Goal: Information Seeking & Learning: Learn about a topic

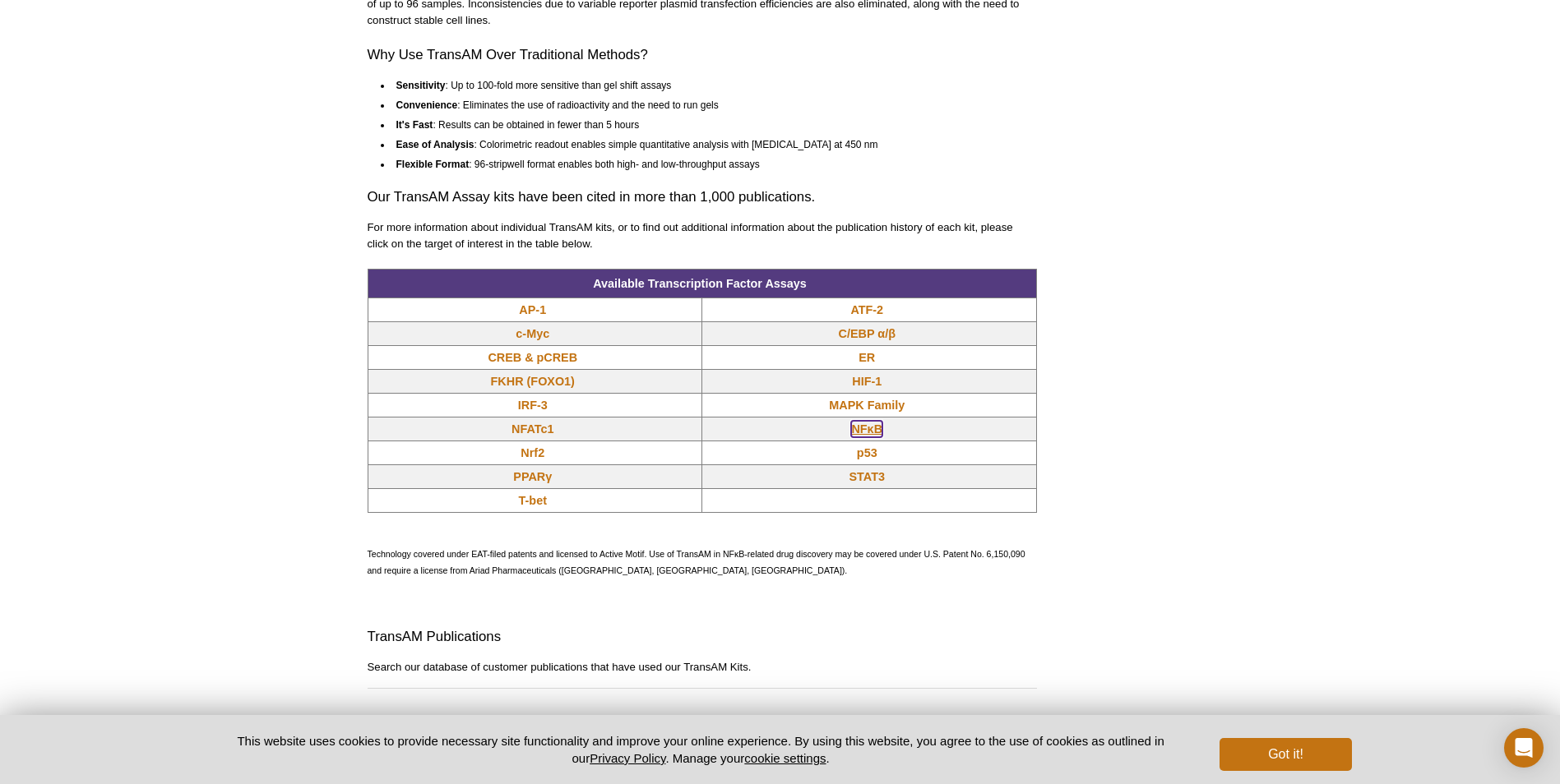
click at [864, 422] on link "NFκB" at bounding box center [867, 429] width 31 height 16
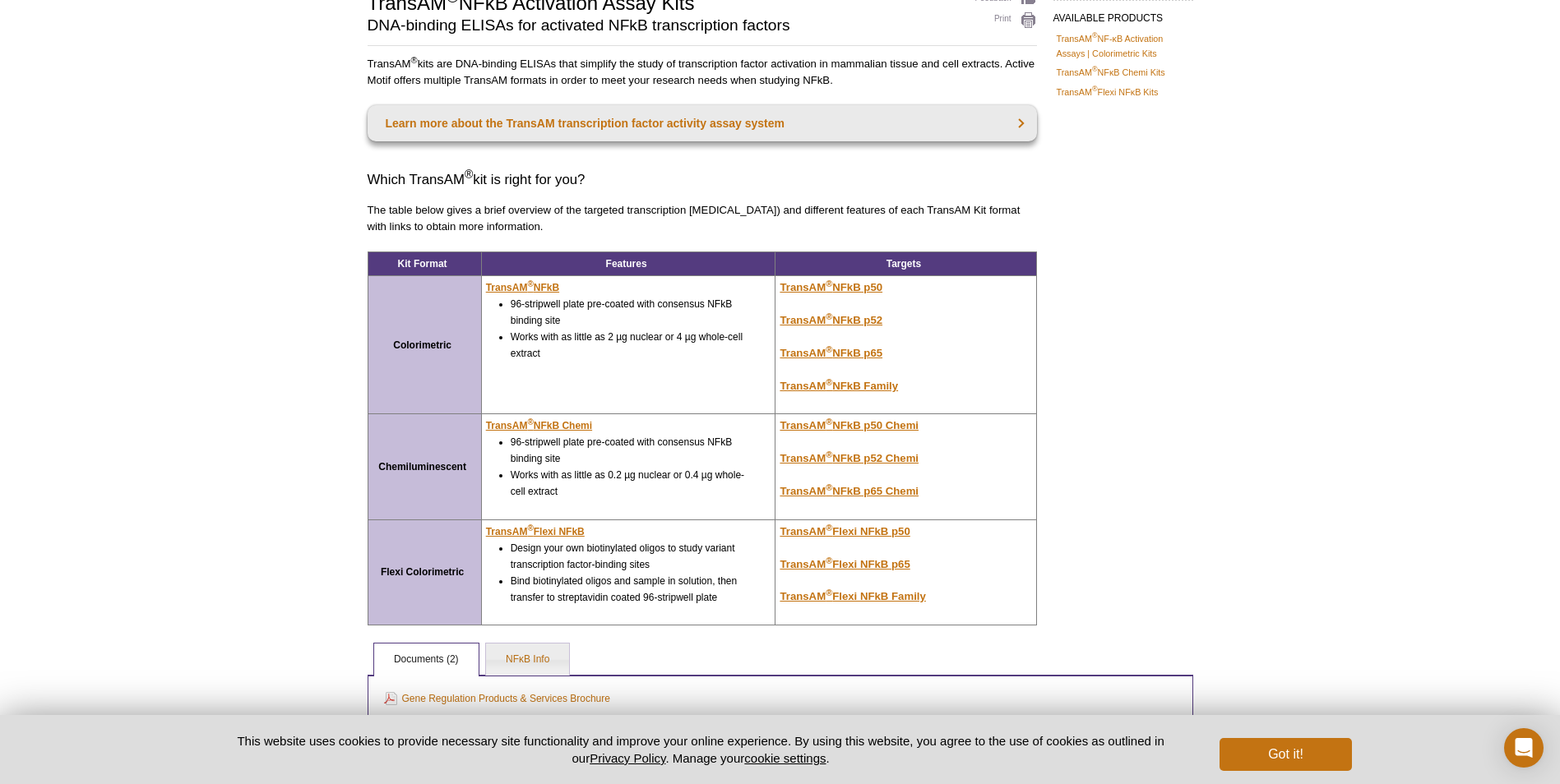
scroll to position [164, 0]
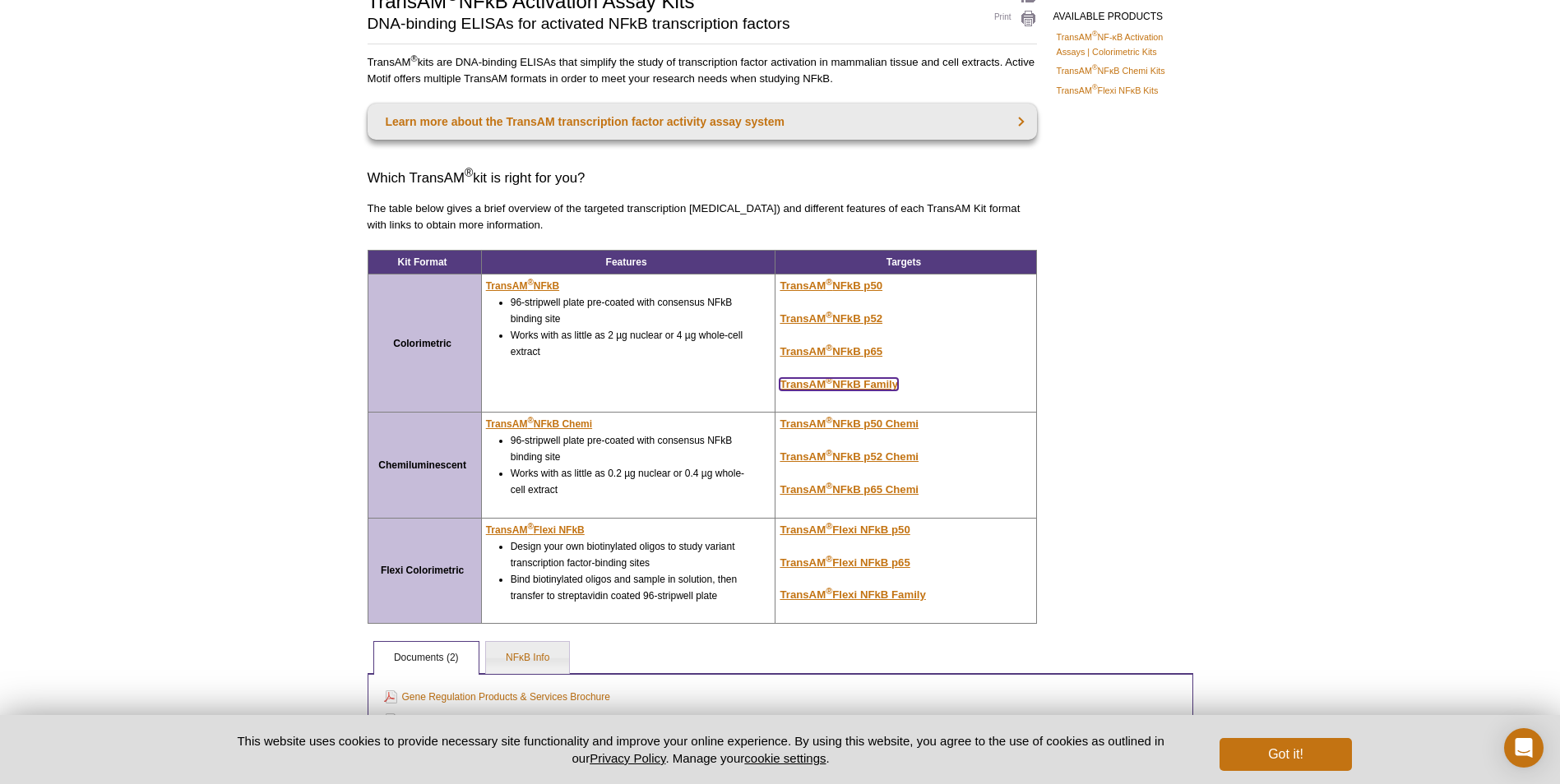
click at [838, 380] on u "TransAM ® NFkB Family" at bounding box center [839, 384] width 118 height 13
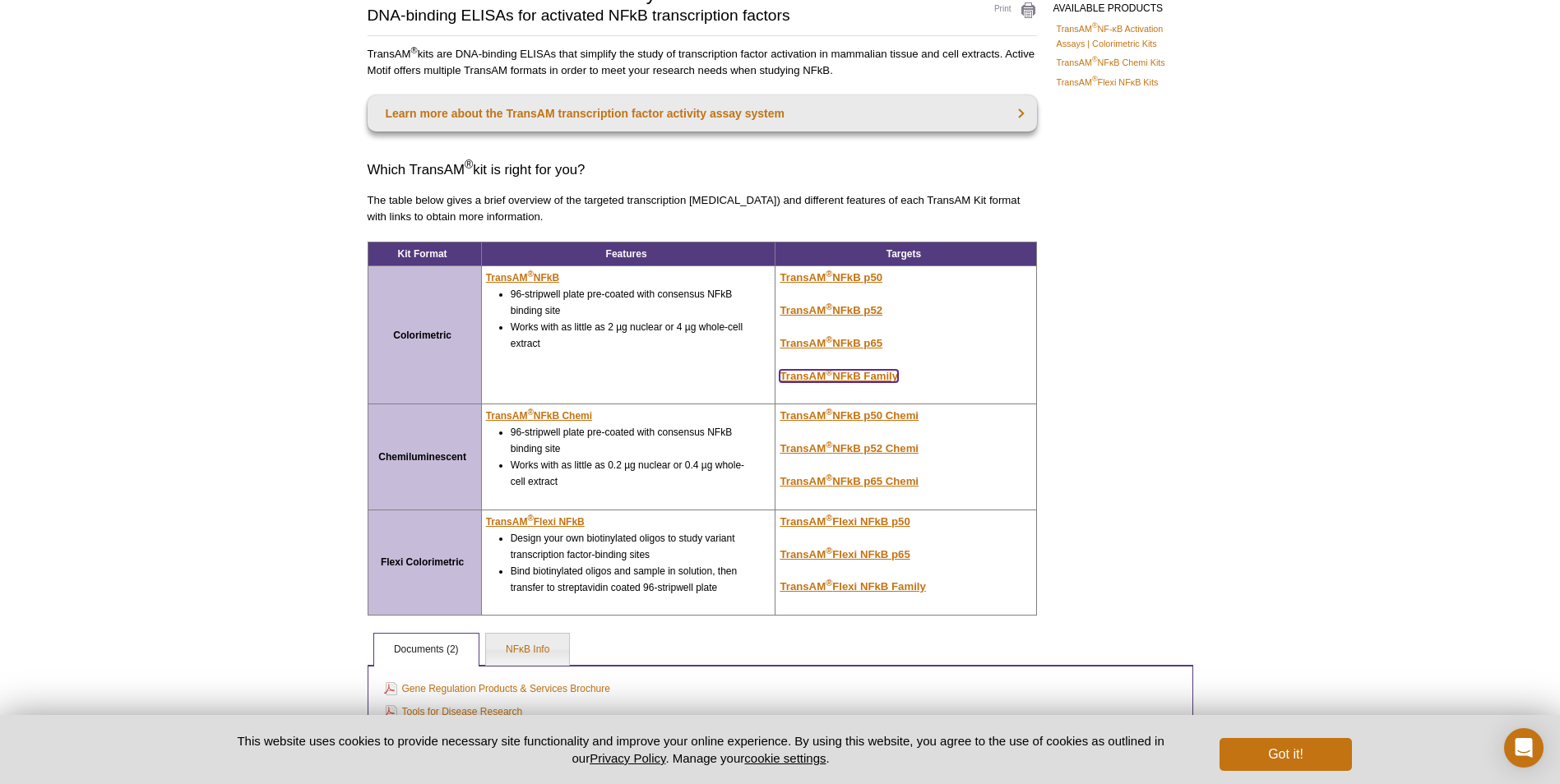
scroll to position [139, 0]
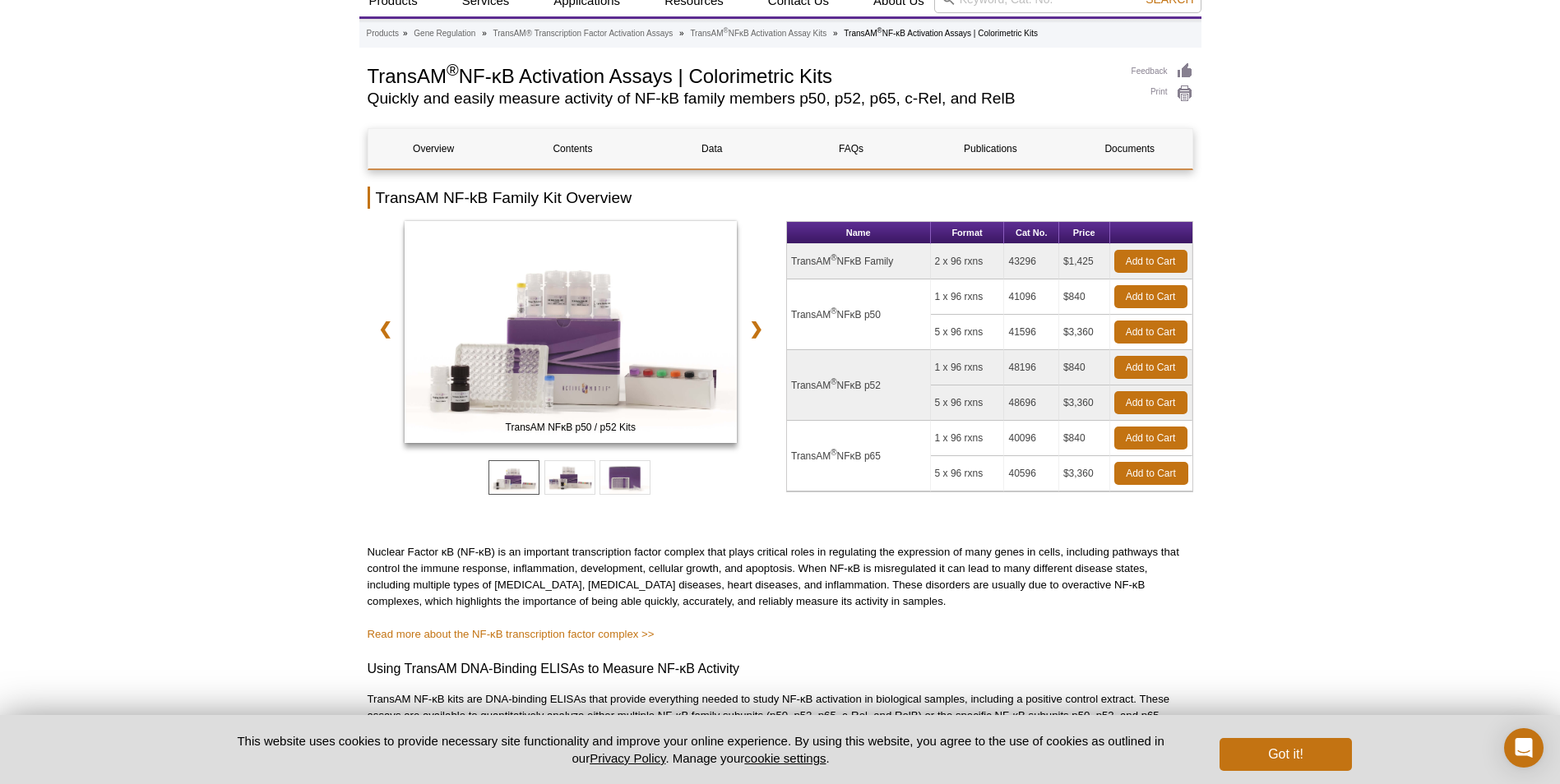
scroll to position [58, 0]
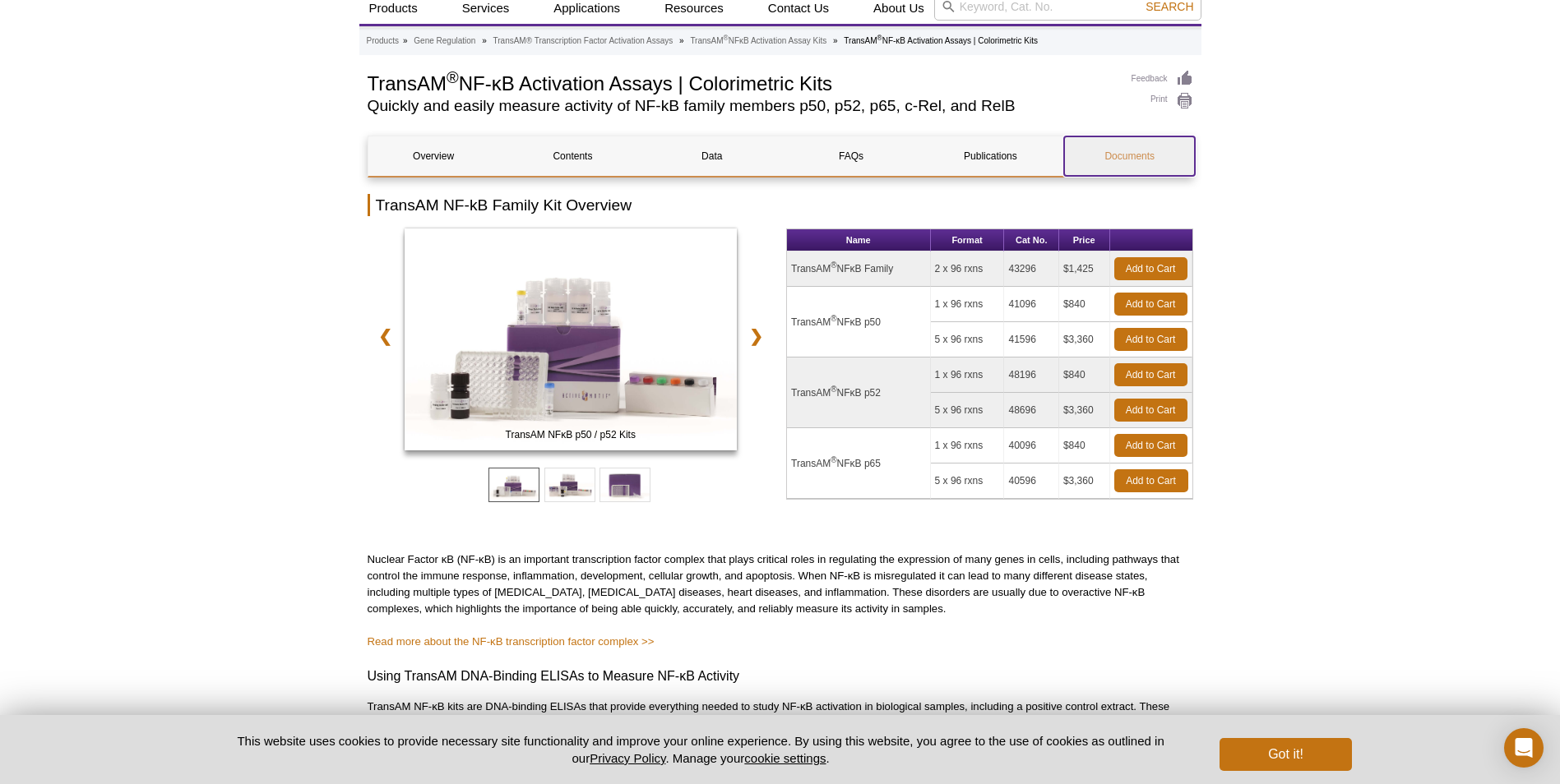
click at [1082, 165] on link "Documents" at bounding box center [1130, 156] width 131 height 39
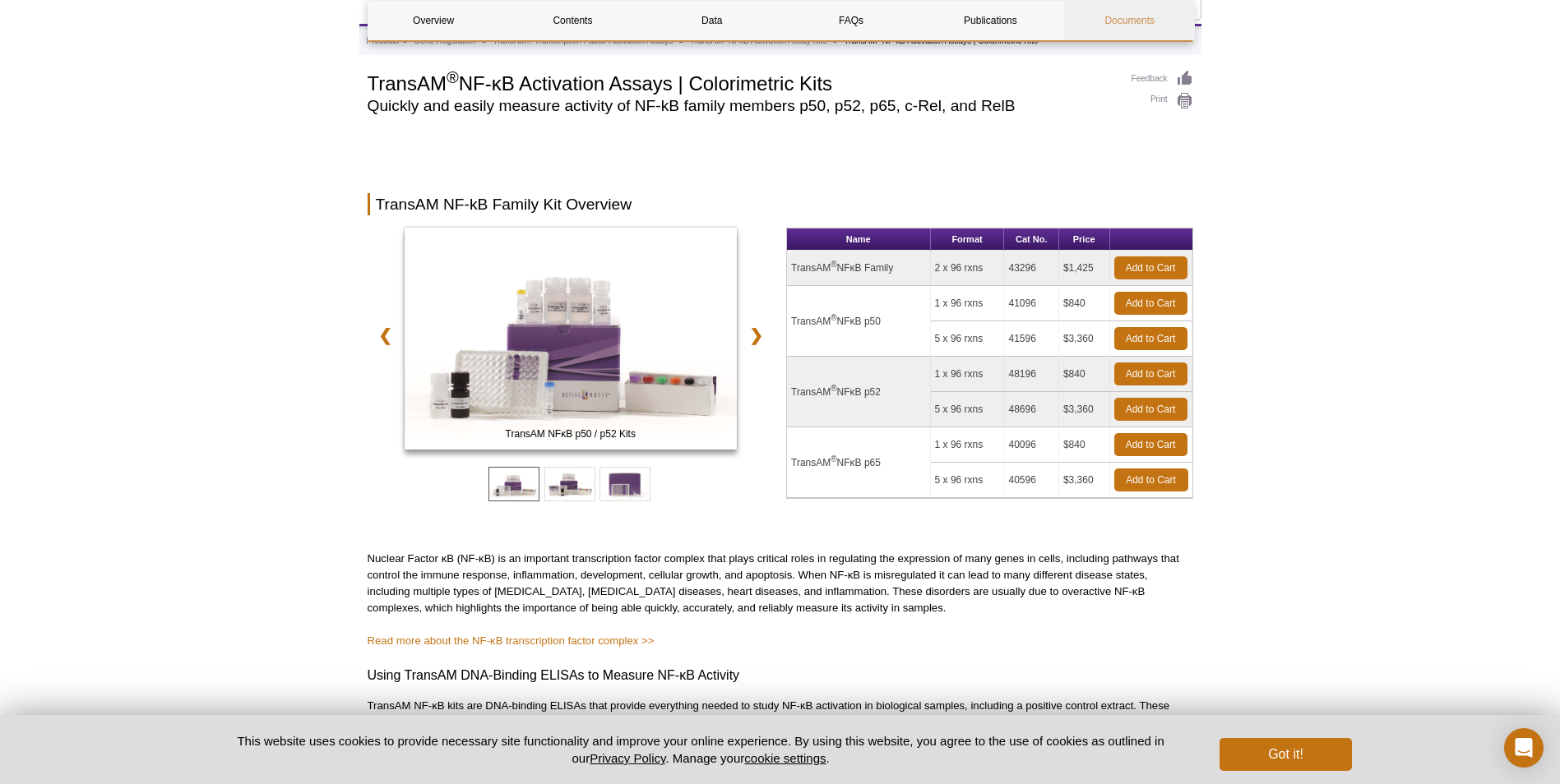
scroll to position [3805, 0]
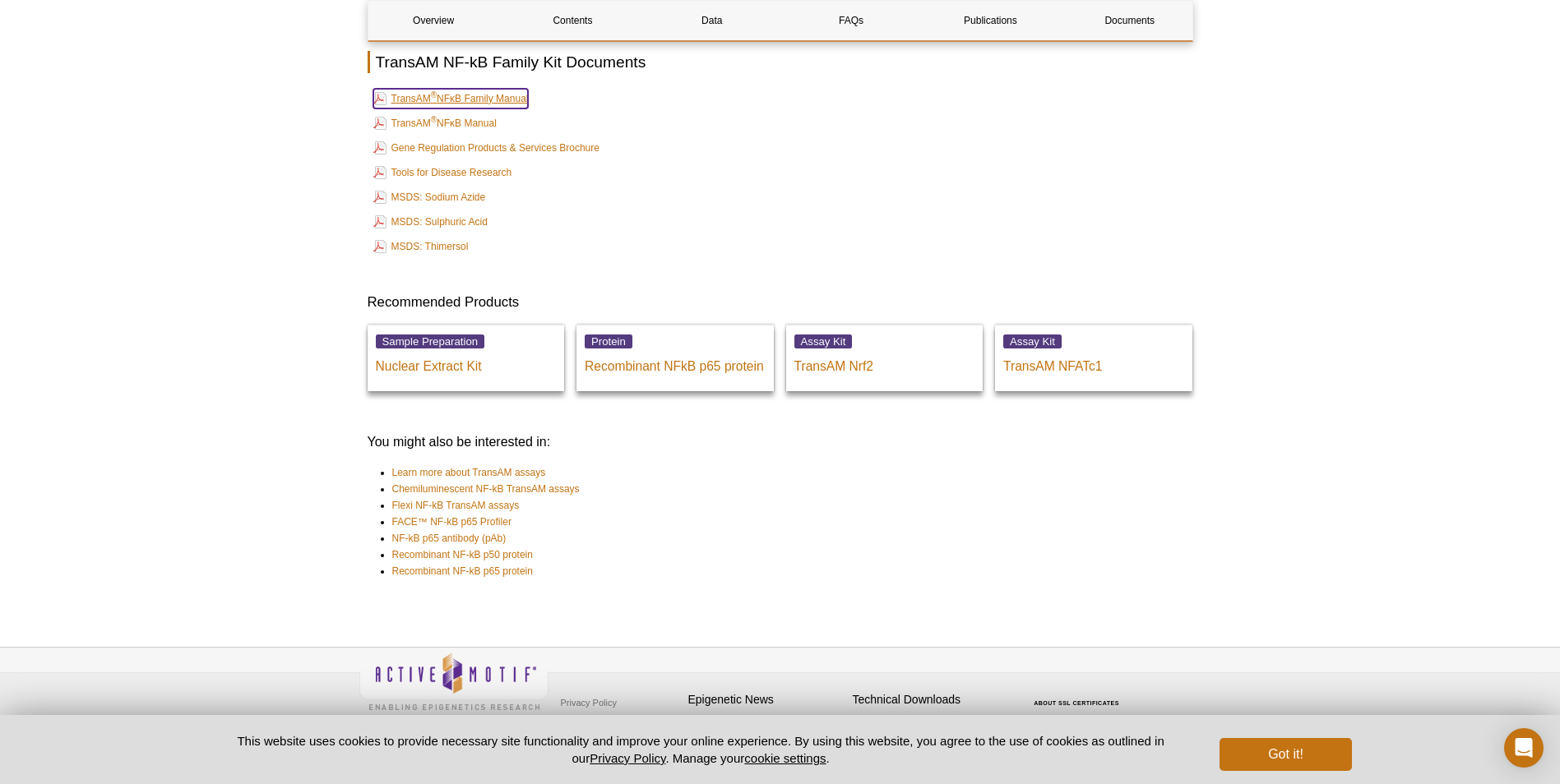
click at [498, 94] on link "TransAM ® NFκB Family Manual" at bounding box center [451, 98] width 156 height 20
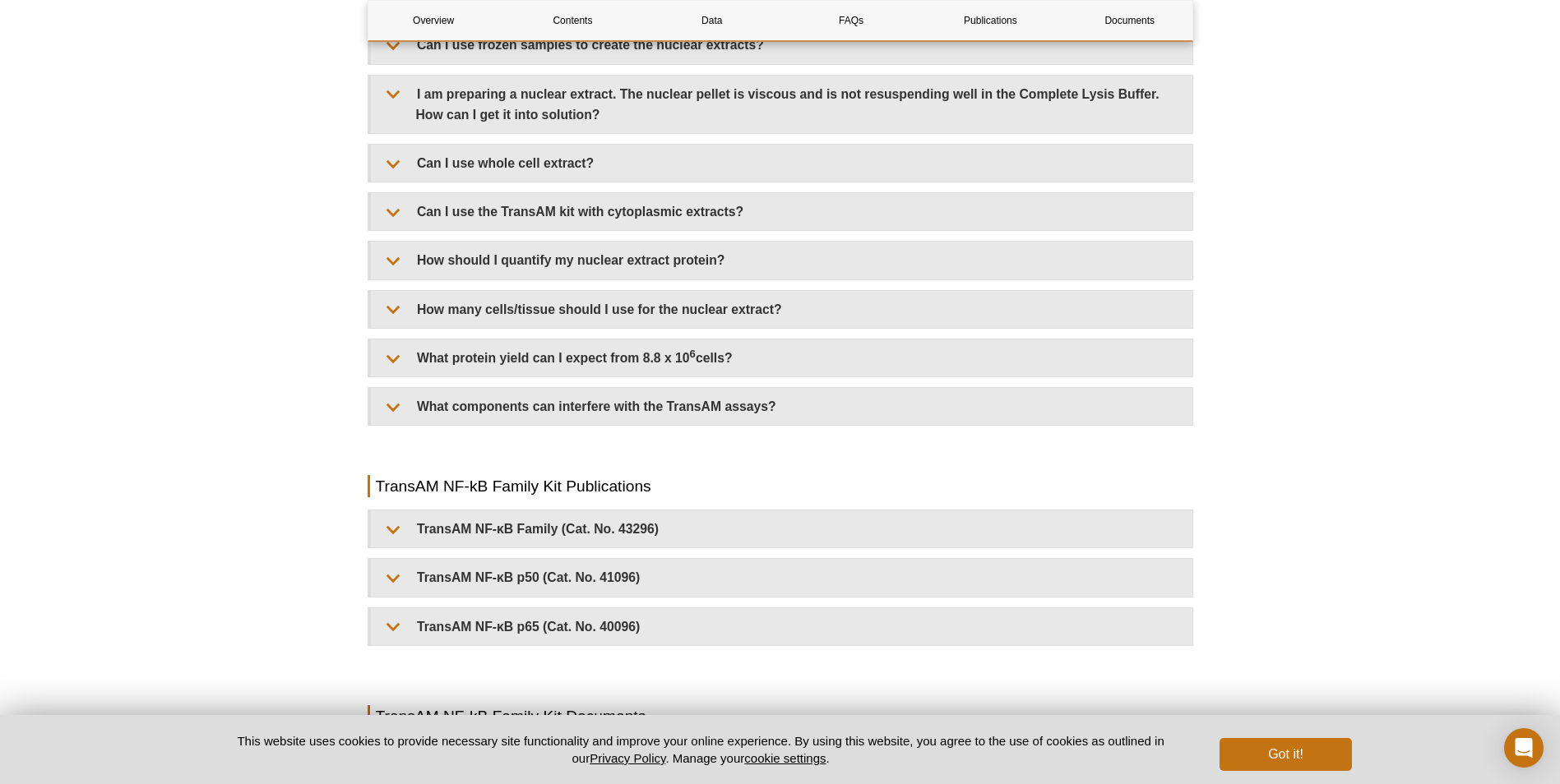
scroll to position [3148, 0]
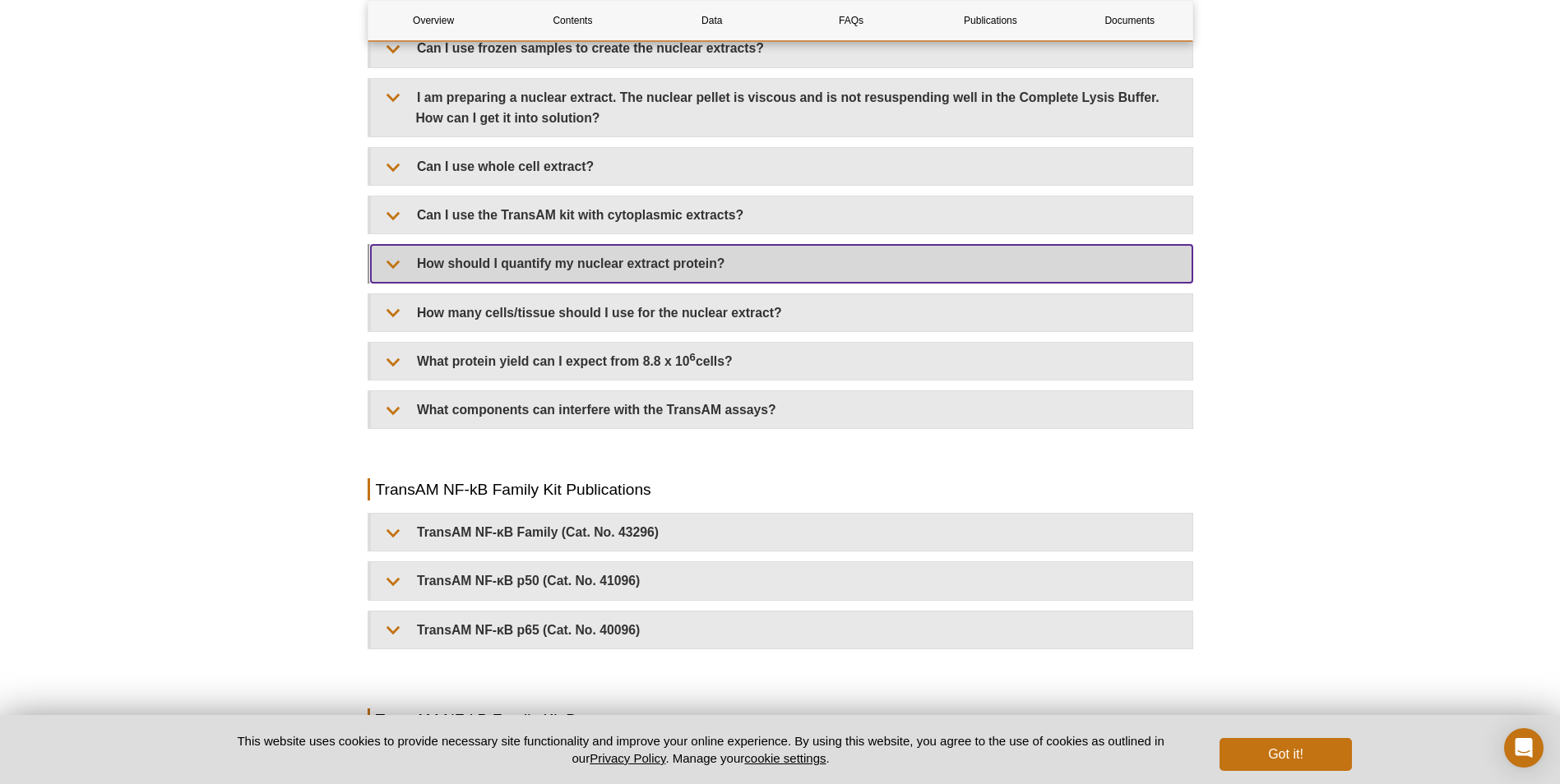
click at [669, 270] on summary "How should I quantify my nuclear extract protein?" at bounding box center [782, 264] width 822 height 37
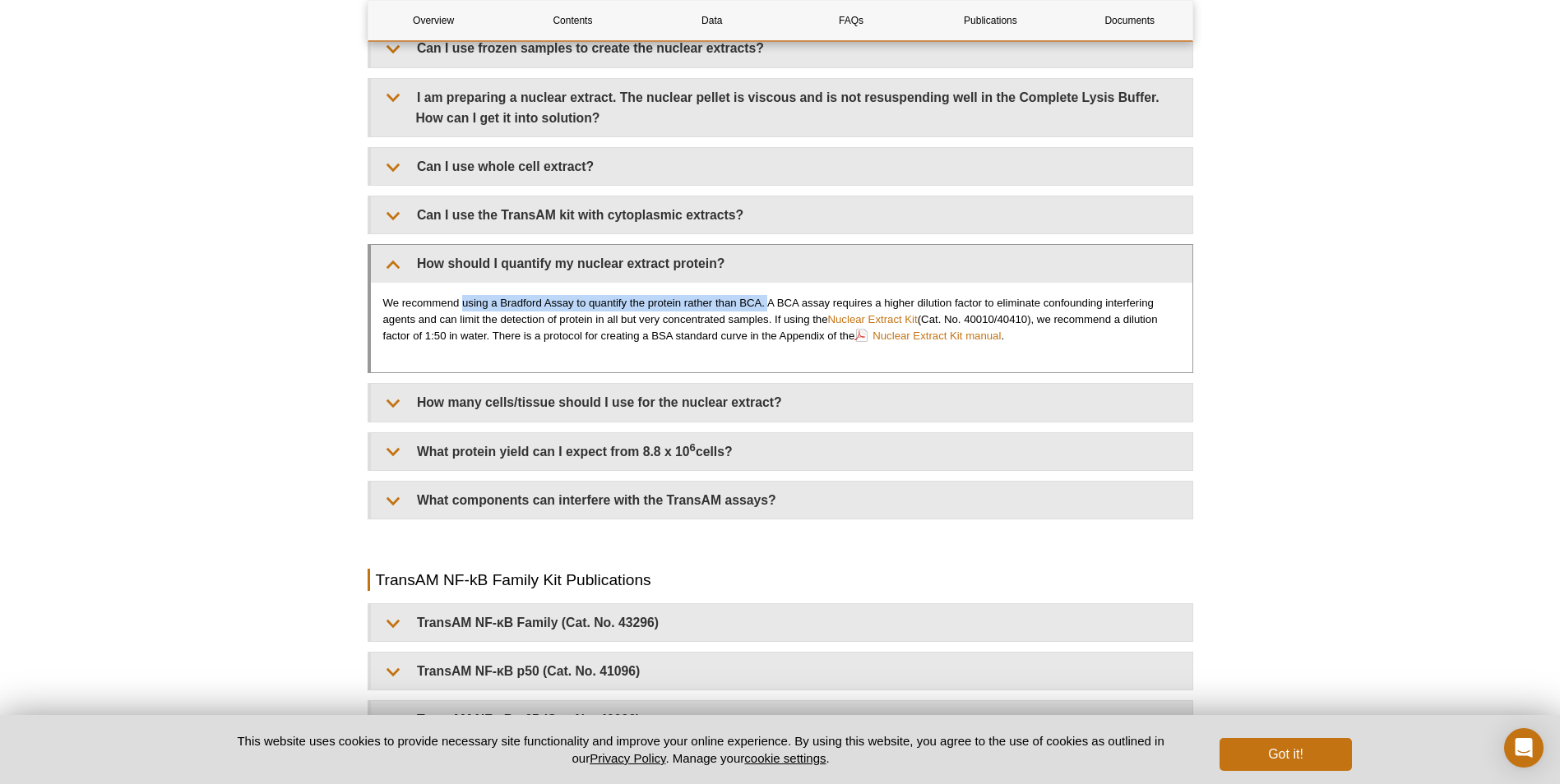
drag, startPoint x: 486, startPoint y: 295, endPoint x: 770, endPoint y: 308, distance: 284.3
click at [770, 308] on p "We recommend using a Bradford Assay to quantify the protein rather than BCA. A …" at bounding box center [782, 320] width 797 height 49
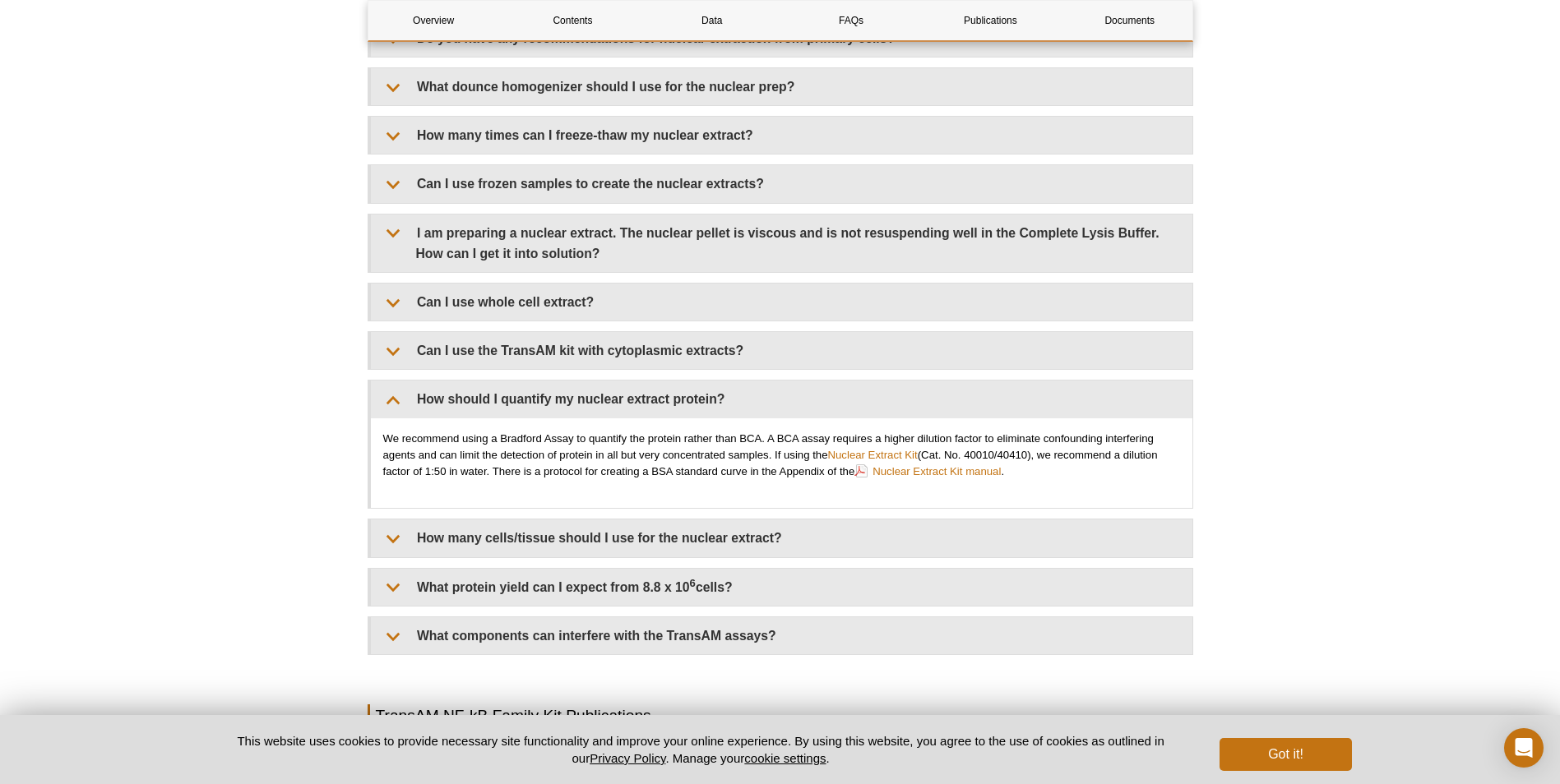
scroll to position [2983, 0]
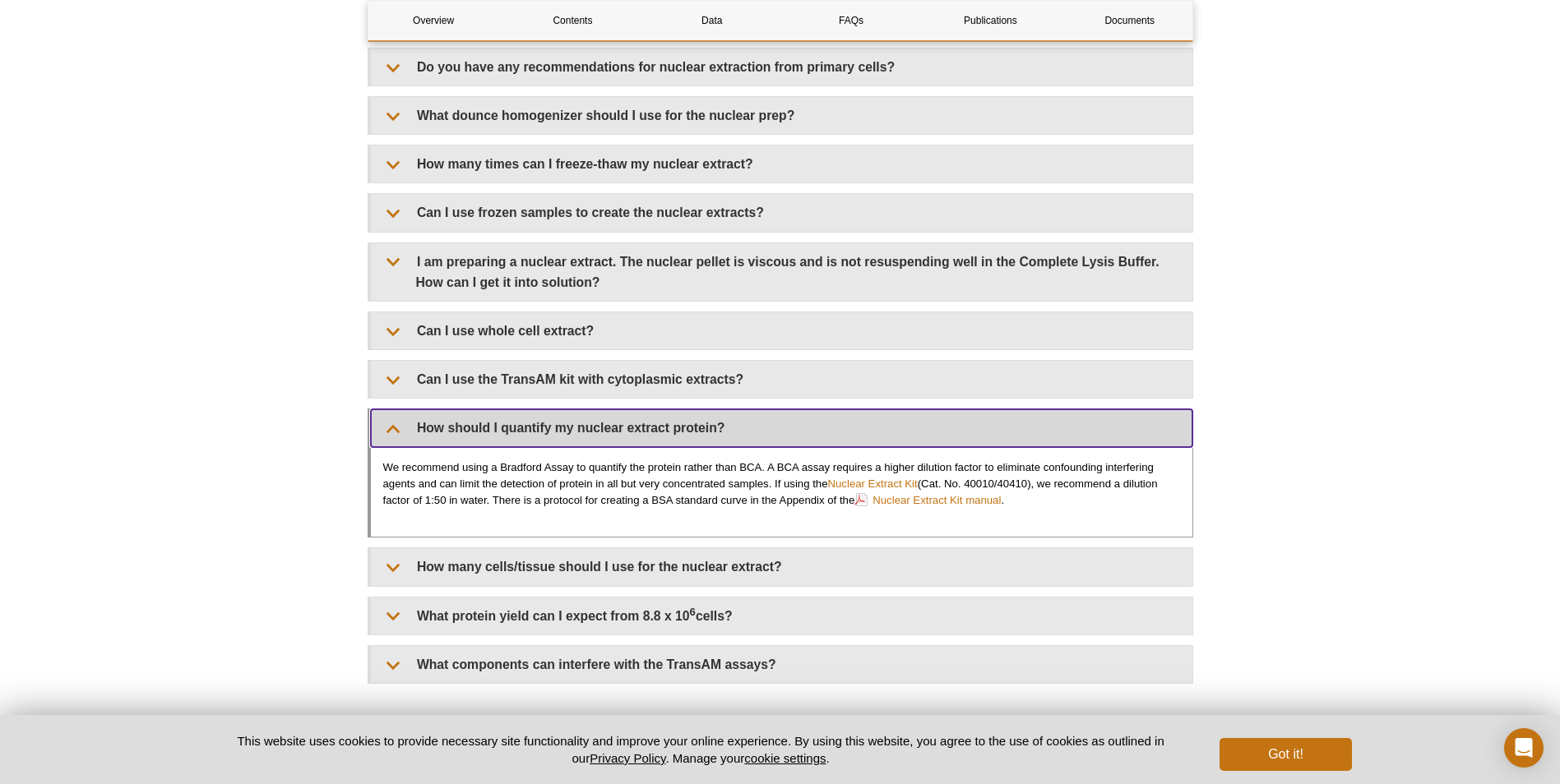
click at [390, 419] on summary "How should I quantify my nuclear extract protein?" at bounding box center [782, 429] width 822 height 37
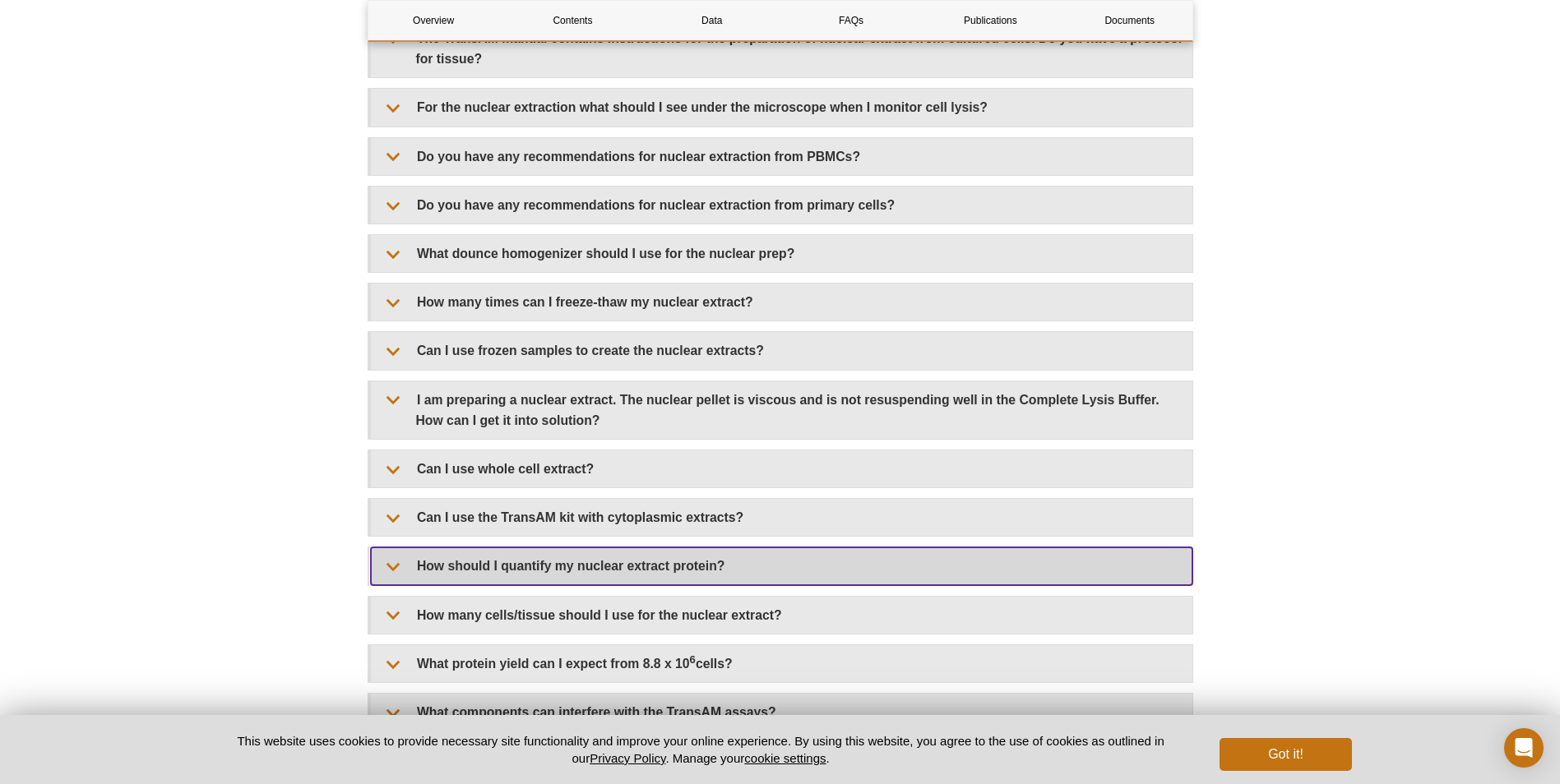
scroll to position [2819, 0]
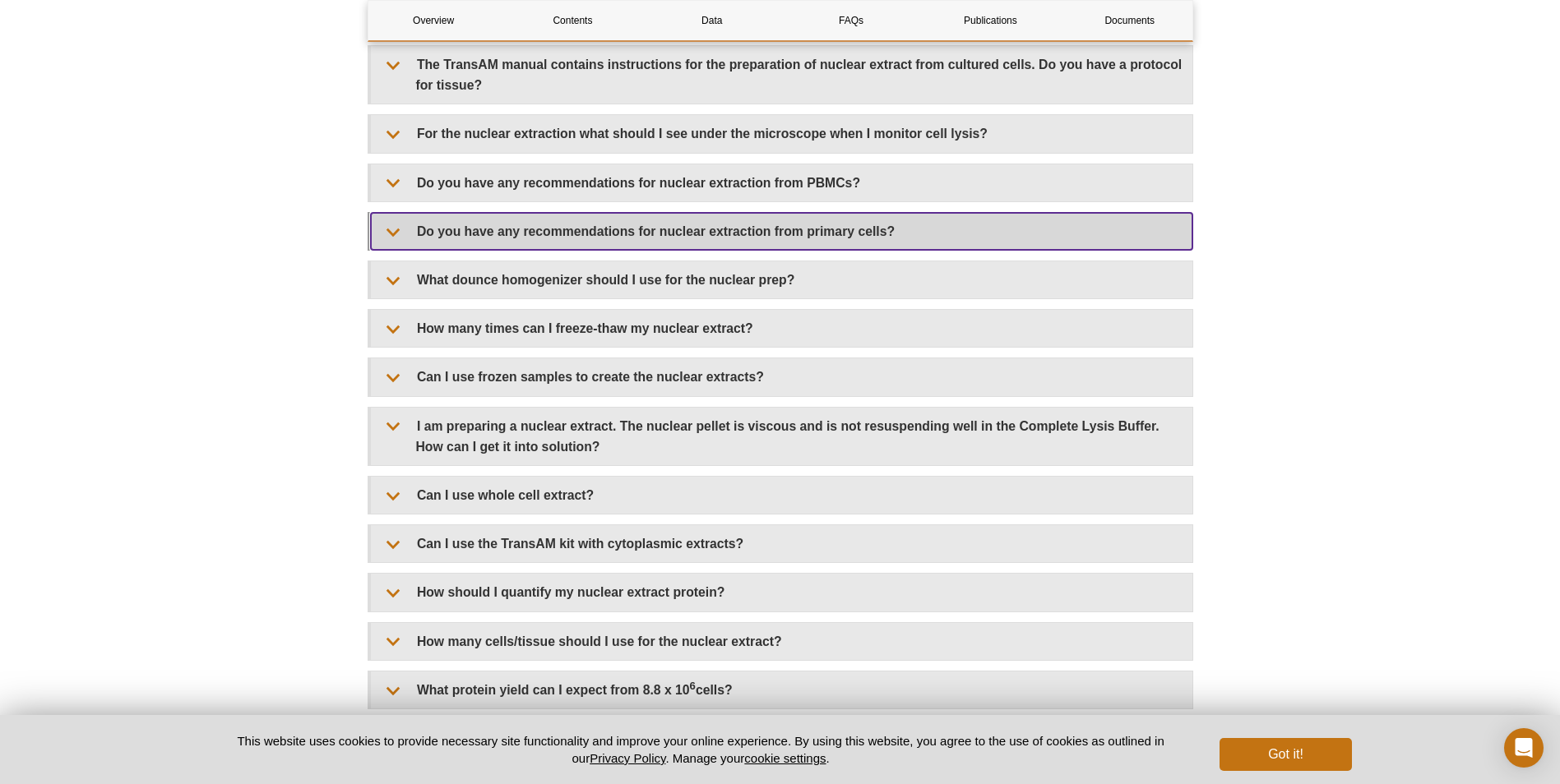
click at [484, 227] on summary "Do you have any recommendations for nuclear extraction from primary cells?" at bounding box center [782, 231] width 822 height 37
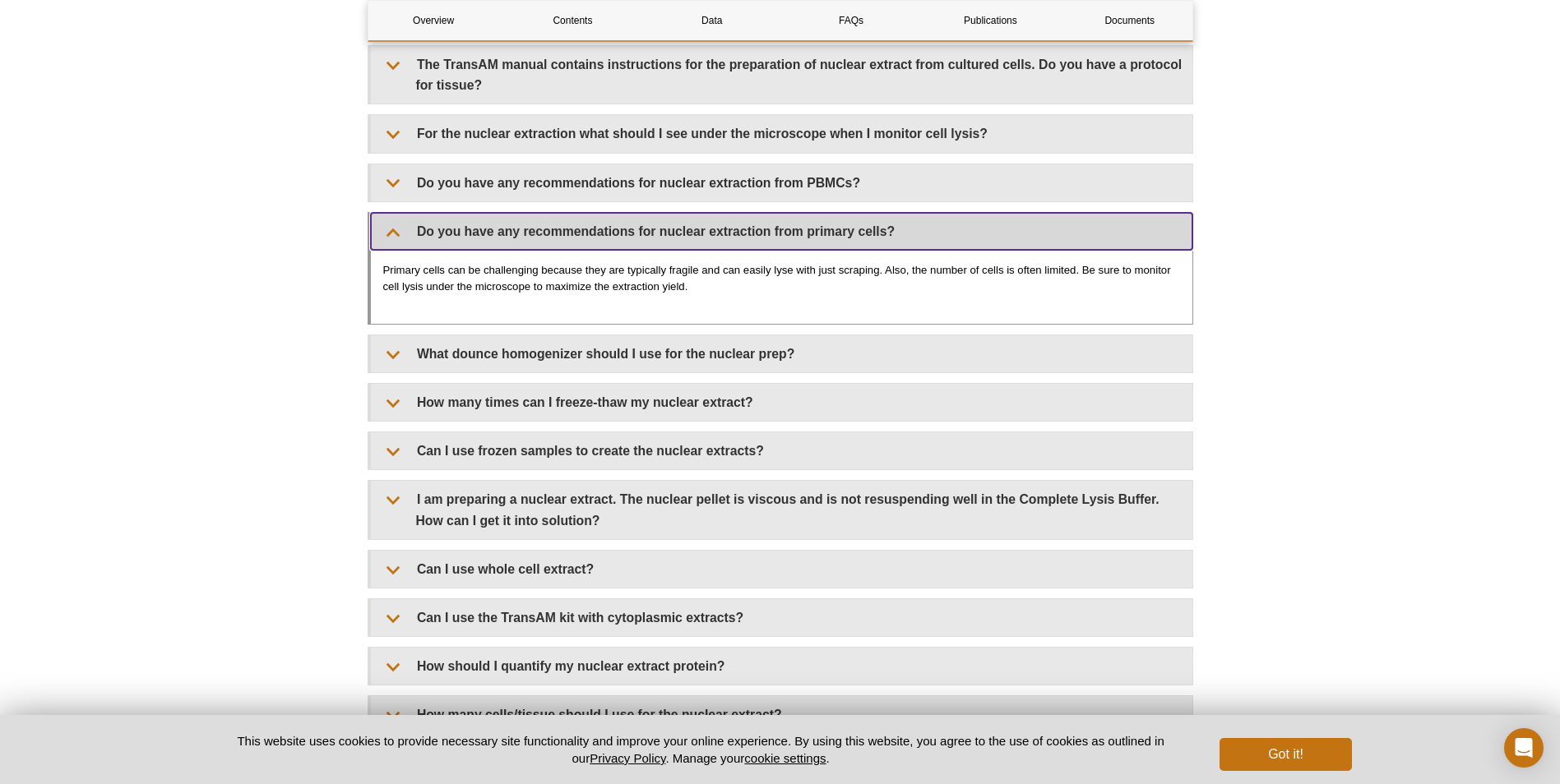
click at [484, 227] on summary "Do you have any recommendations for nuclear extraction from primary cells?" at bounding box center [782, 231] width 822 height 37
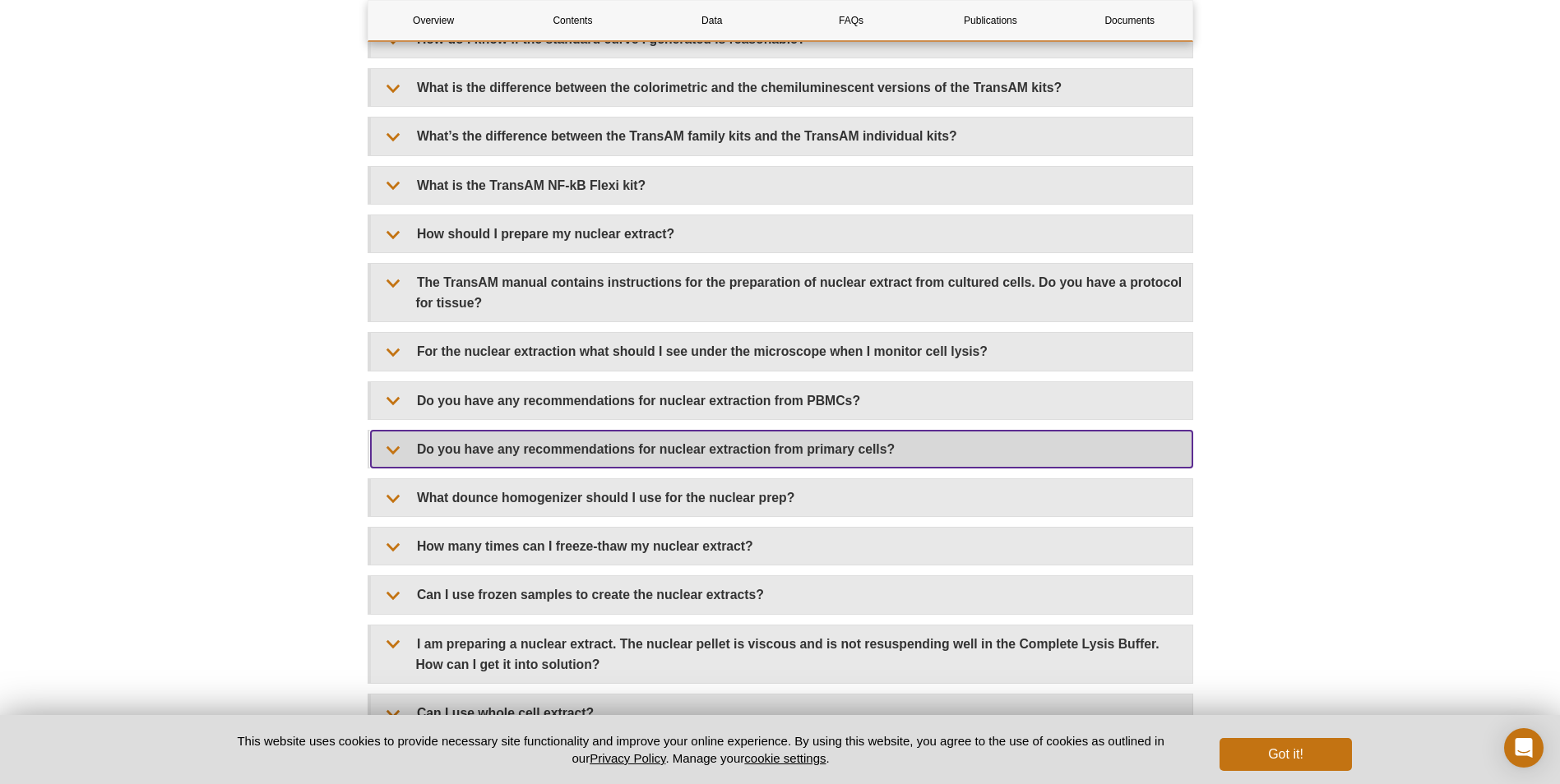
scroll to position [2572, 0]
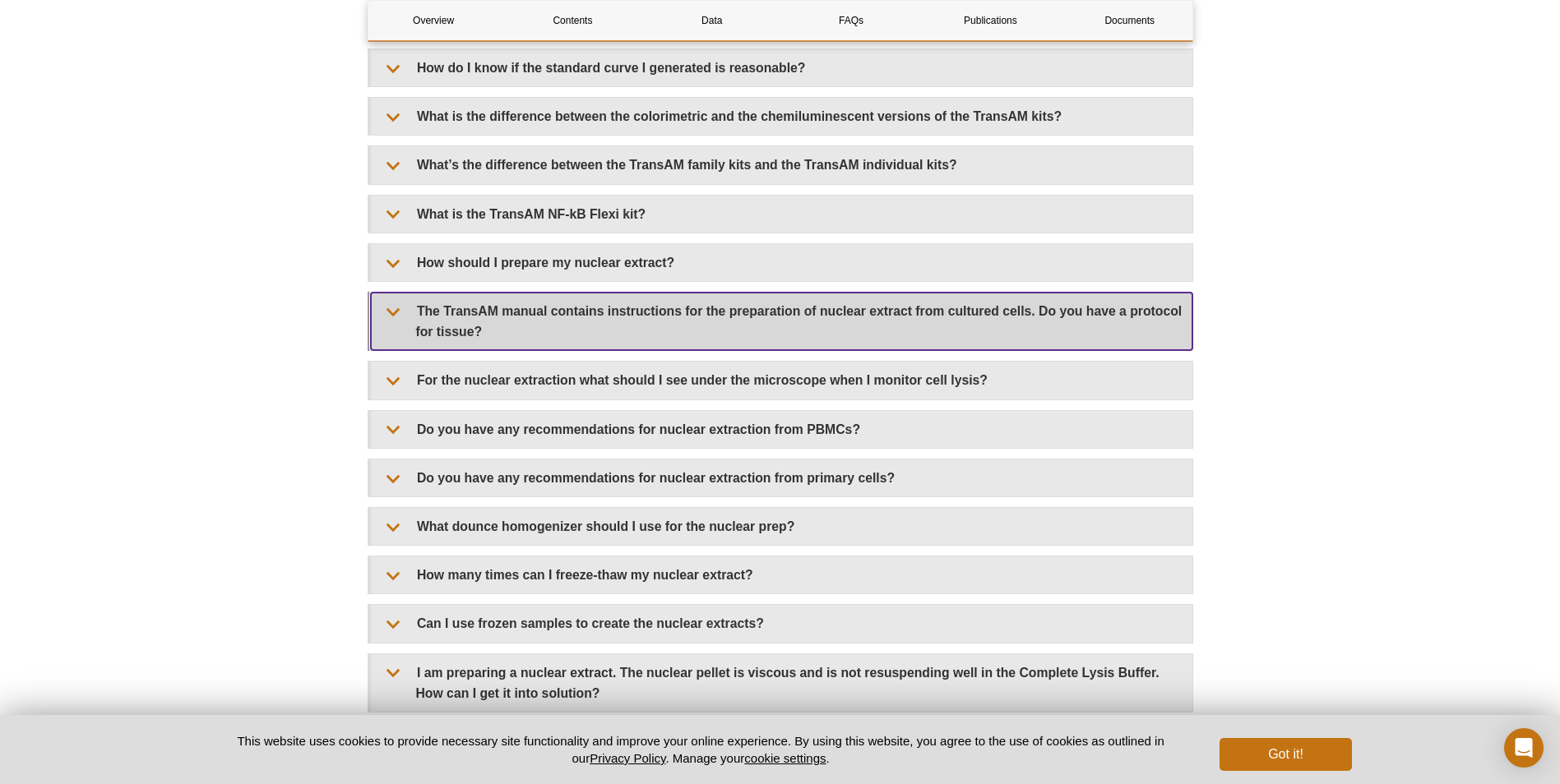
click at [502, 312] on summary "The TransAM manual contains instructions for the preparation of nuclear extract…" at bounding box center [782, 321] width 822 height 58
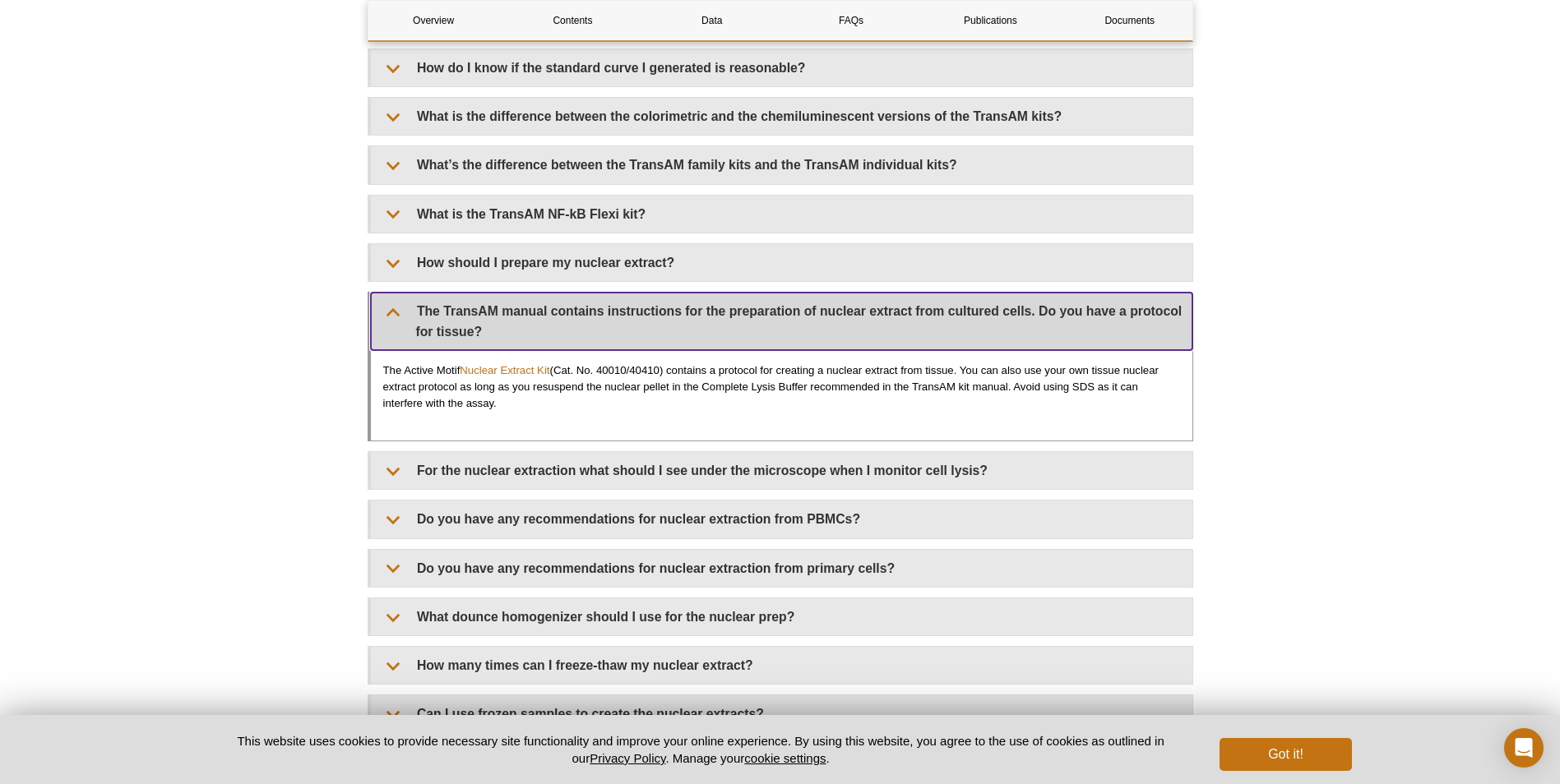
click at [502, 312] on summary "The TransAM manual contains instructions for the preparation of nuclear extract…" at bounding box center [782, 321] width 822 height 58
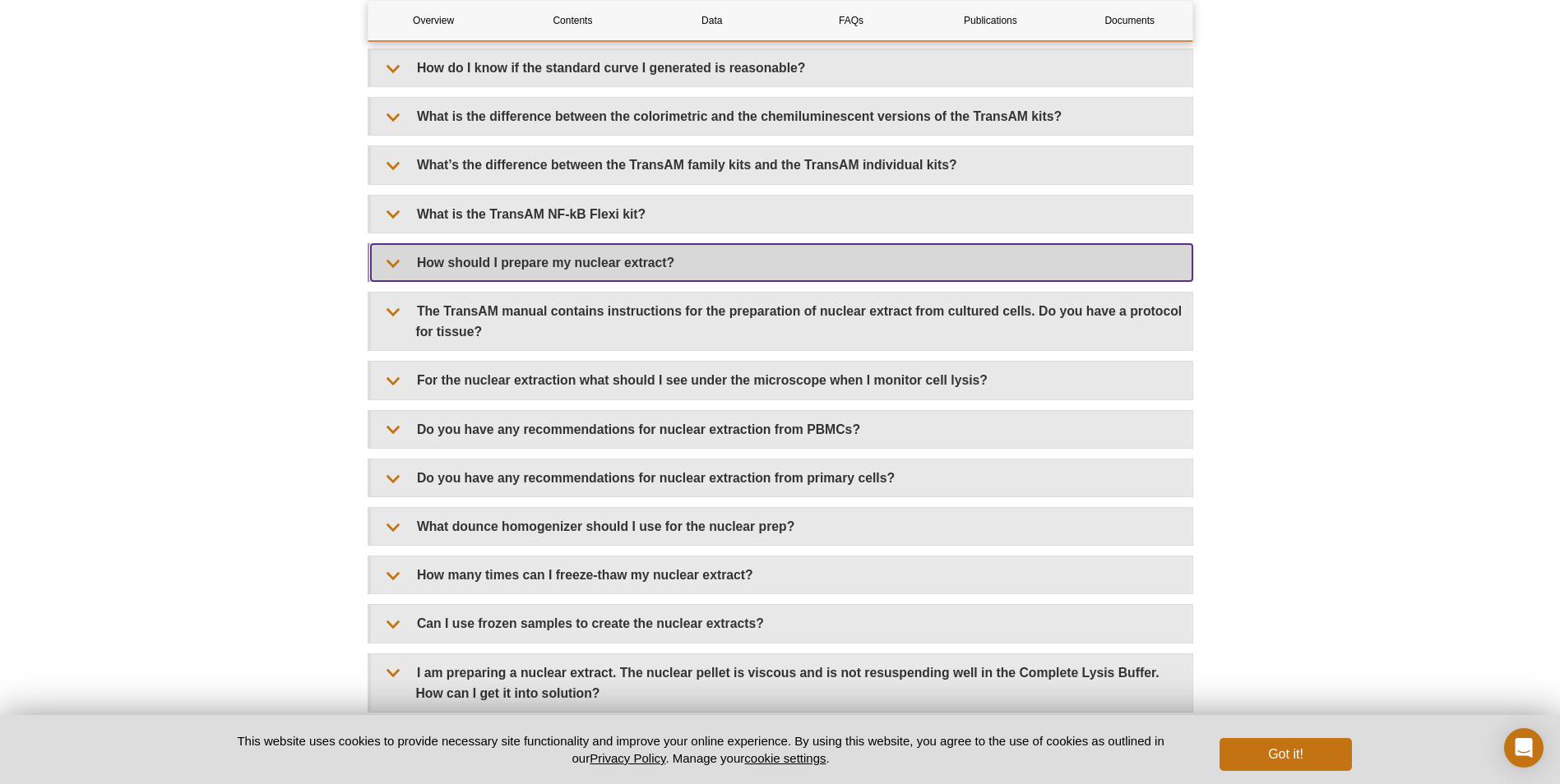
click at [426, 261] on summary "How should I prepare my nuclear extract?" at bounding box center [782, 263] width 822 height 37
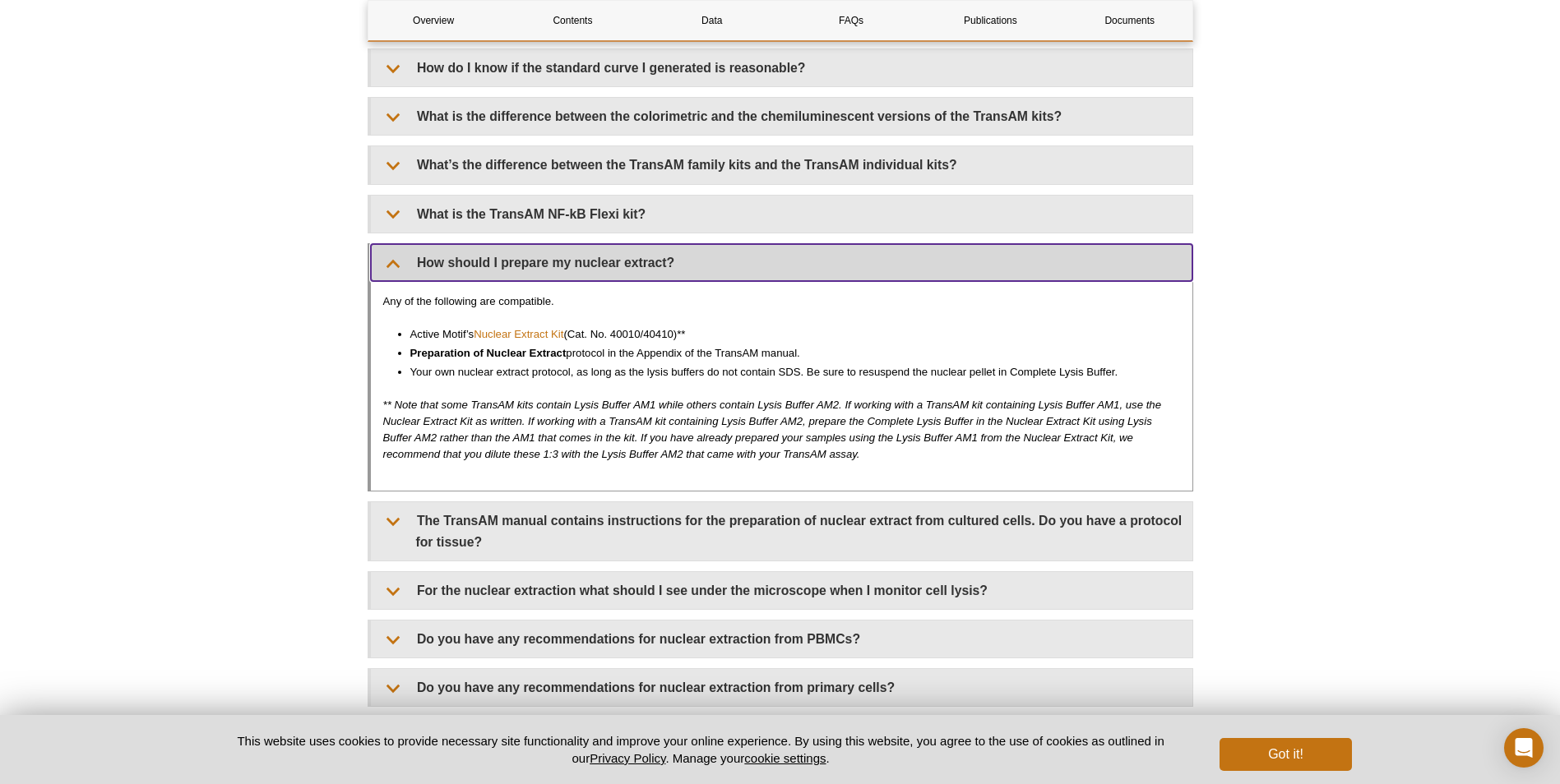
click at [449, 261] on summary "How should I prepare my nuclear extract?" at bounding box center [782, 263] width 822 height 37
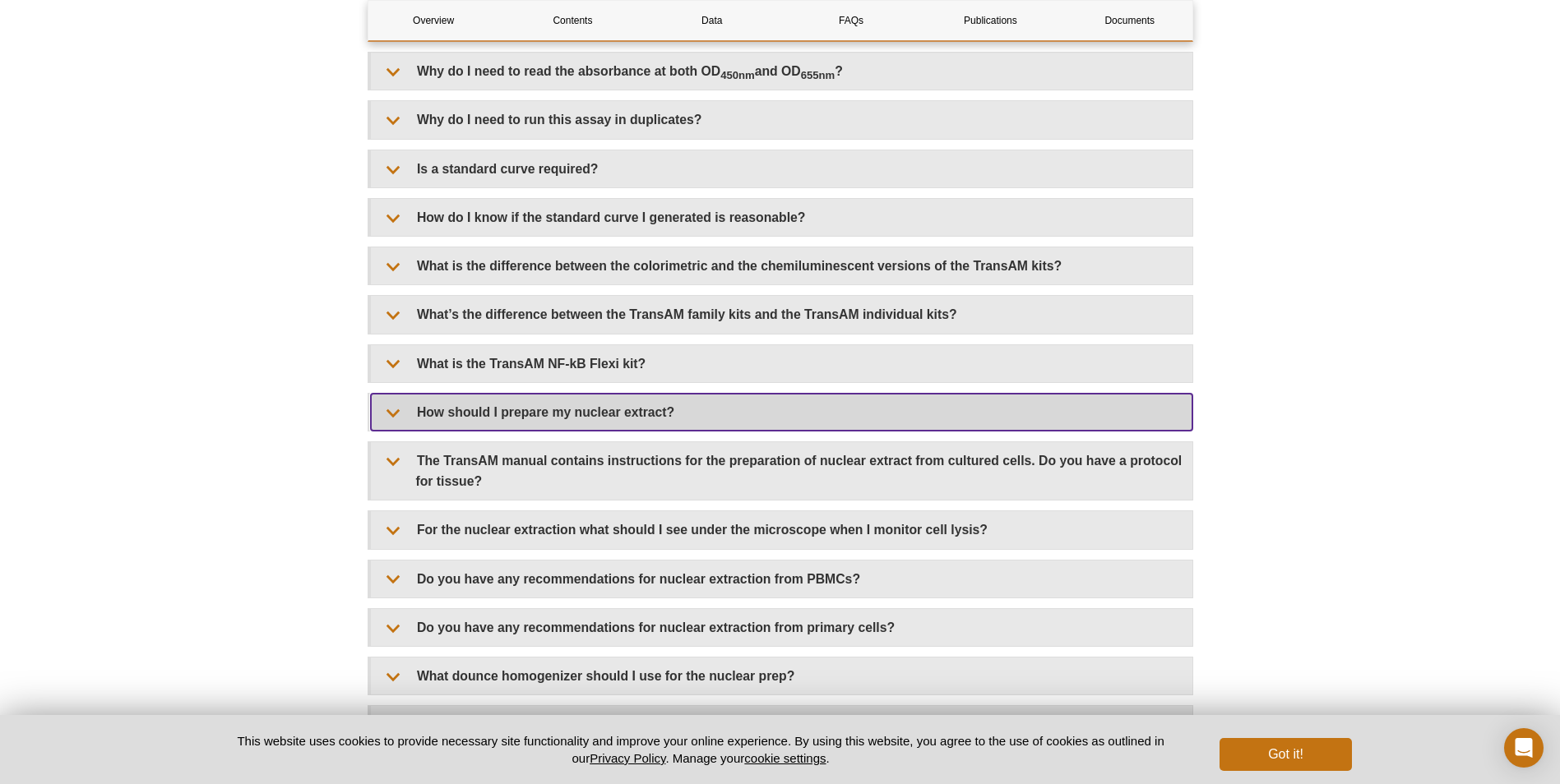
scroll to position [2407, 0]
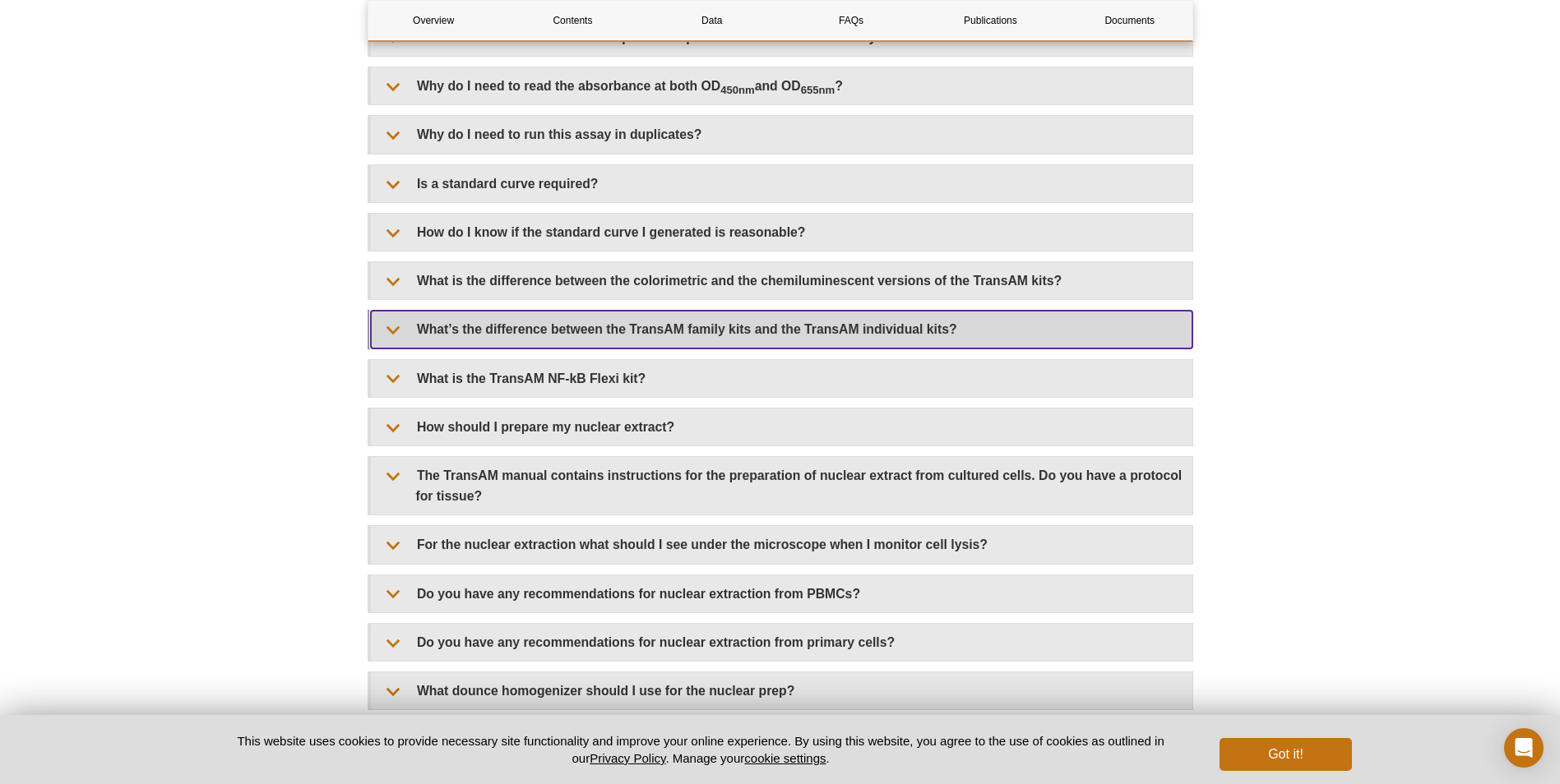
click at [520, 333] on summary "What’s the difference between the TransAM family kits and the TransAM individua…" at bounding box center [782, 330] width 822 height 37
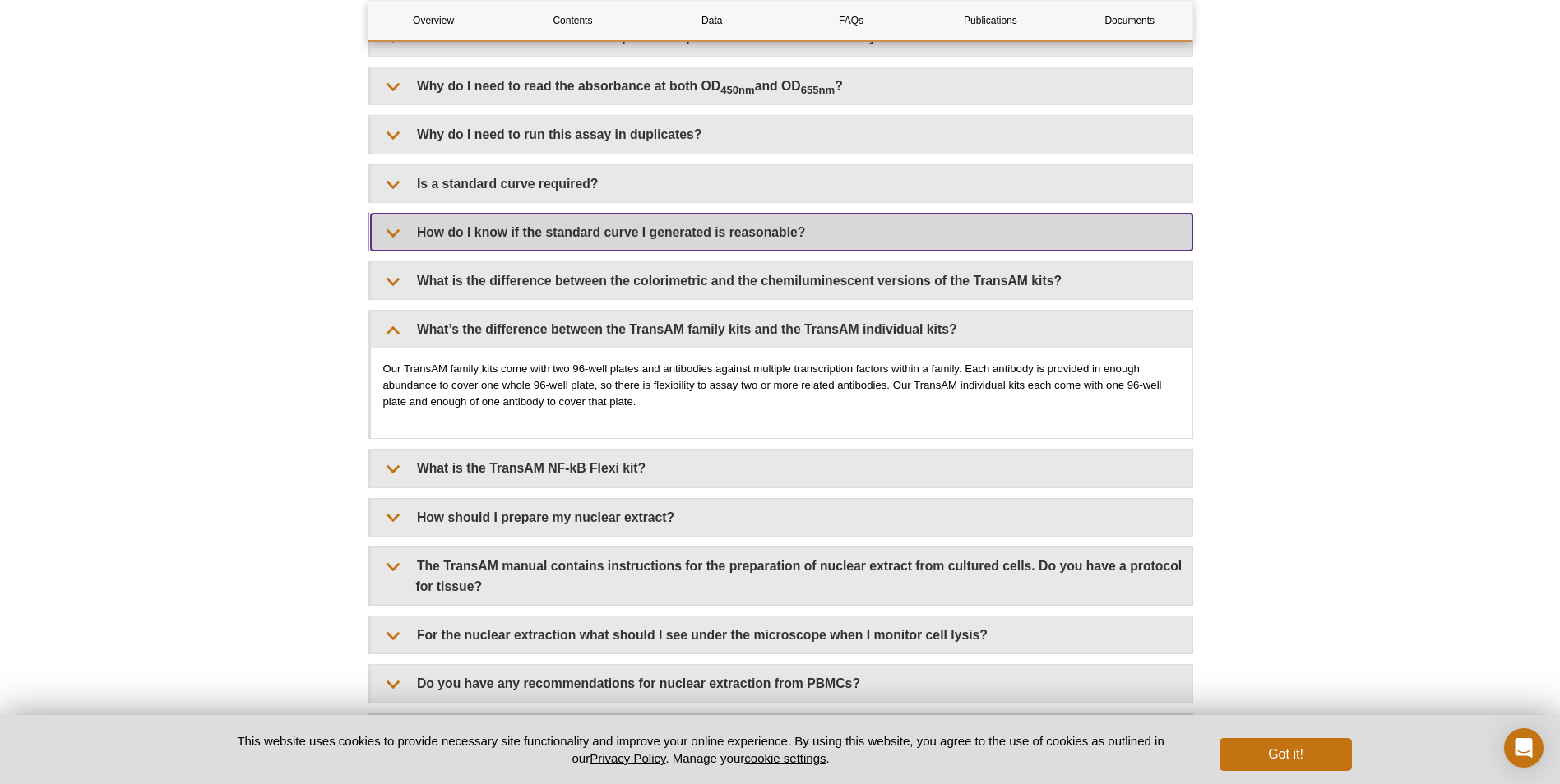
click at [519, 240] on summary "How do I know if the standard curve I generated is reasonable?" at bounding box center [782, 232] width 822 height 37
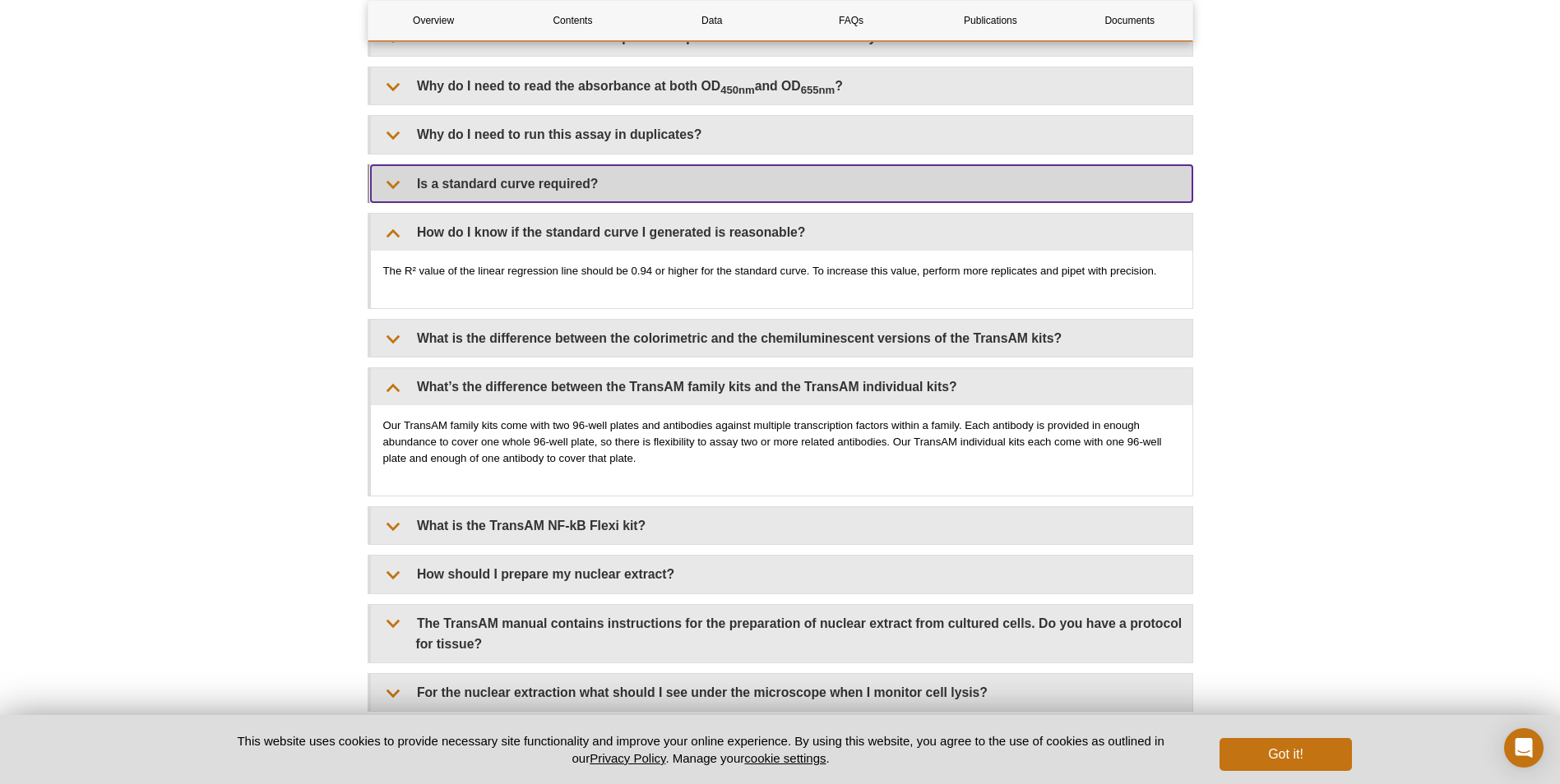
click at [502, 180] on summary "Is a standard curve required?" at bounding box center [782, 184] width 822 height 37
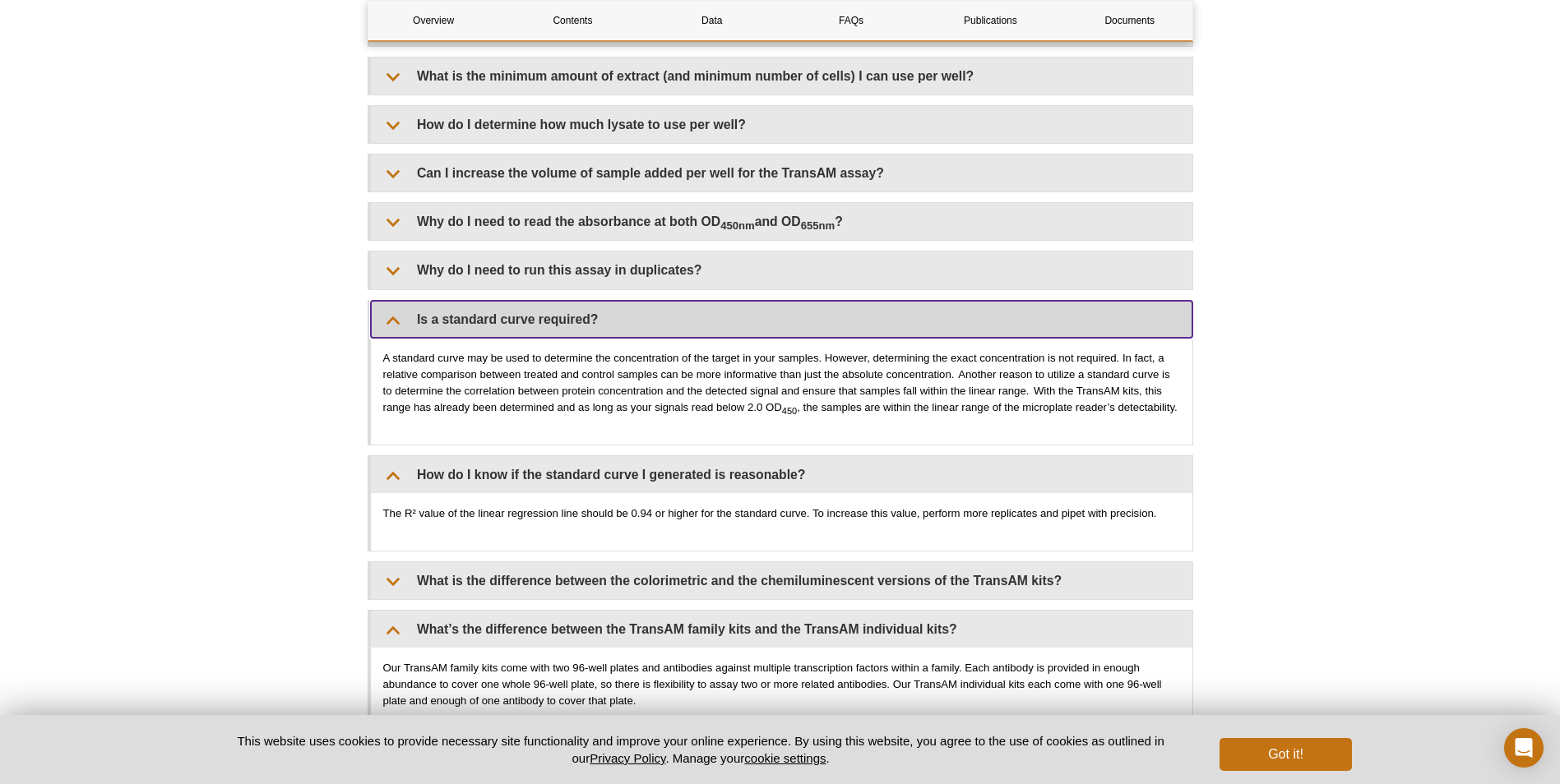
scroll to position [2243, 0]
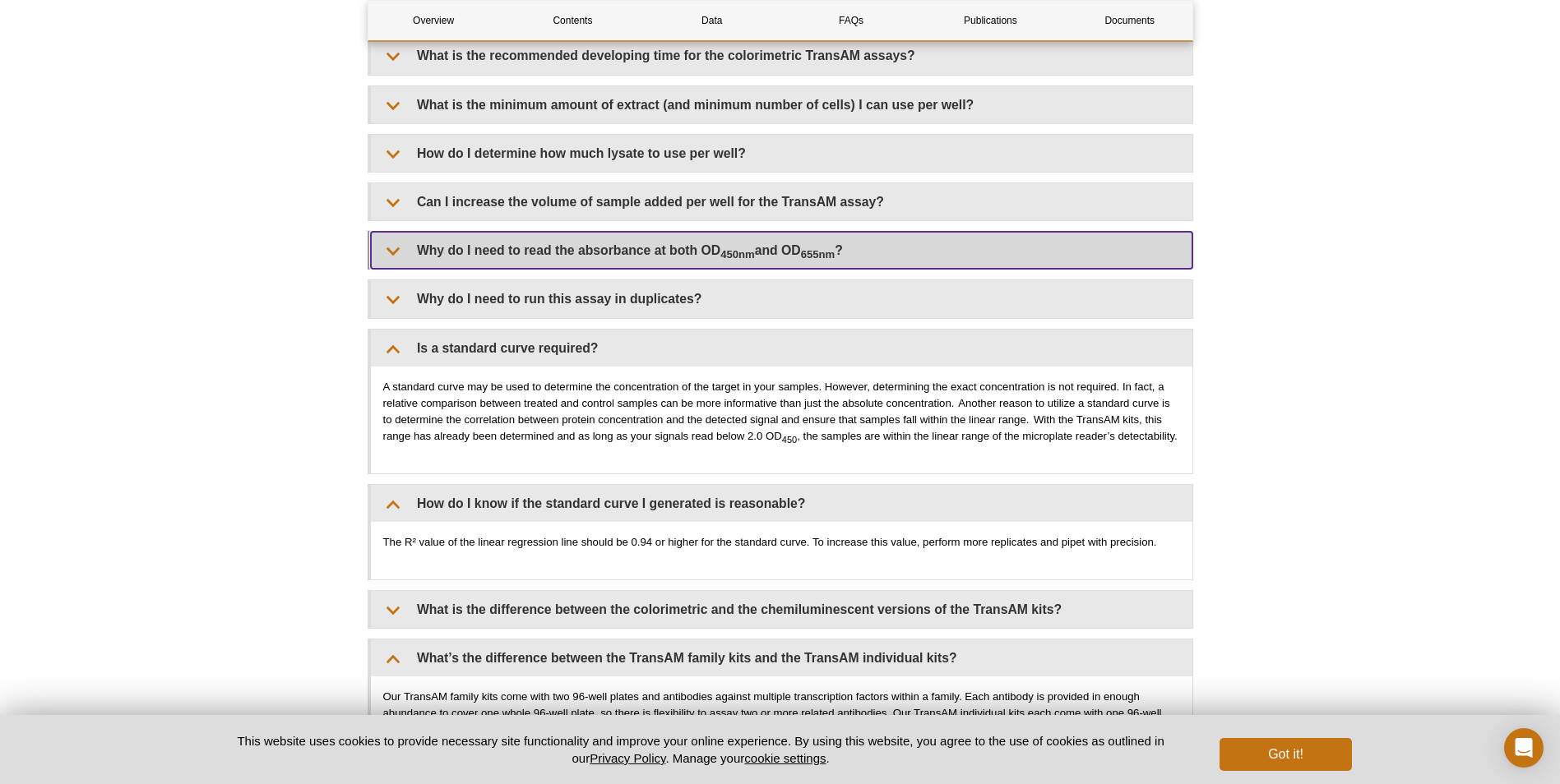
click at [492, 247] on summary "Why do I need to read the absorbance at both OD 450nm and OD 655nm ?" at bounding box center [782, 251] width 822 height 37
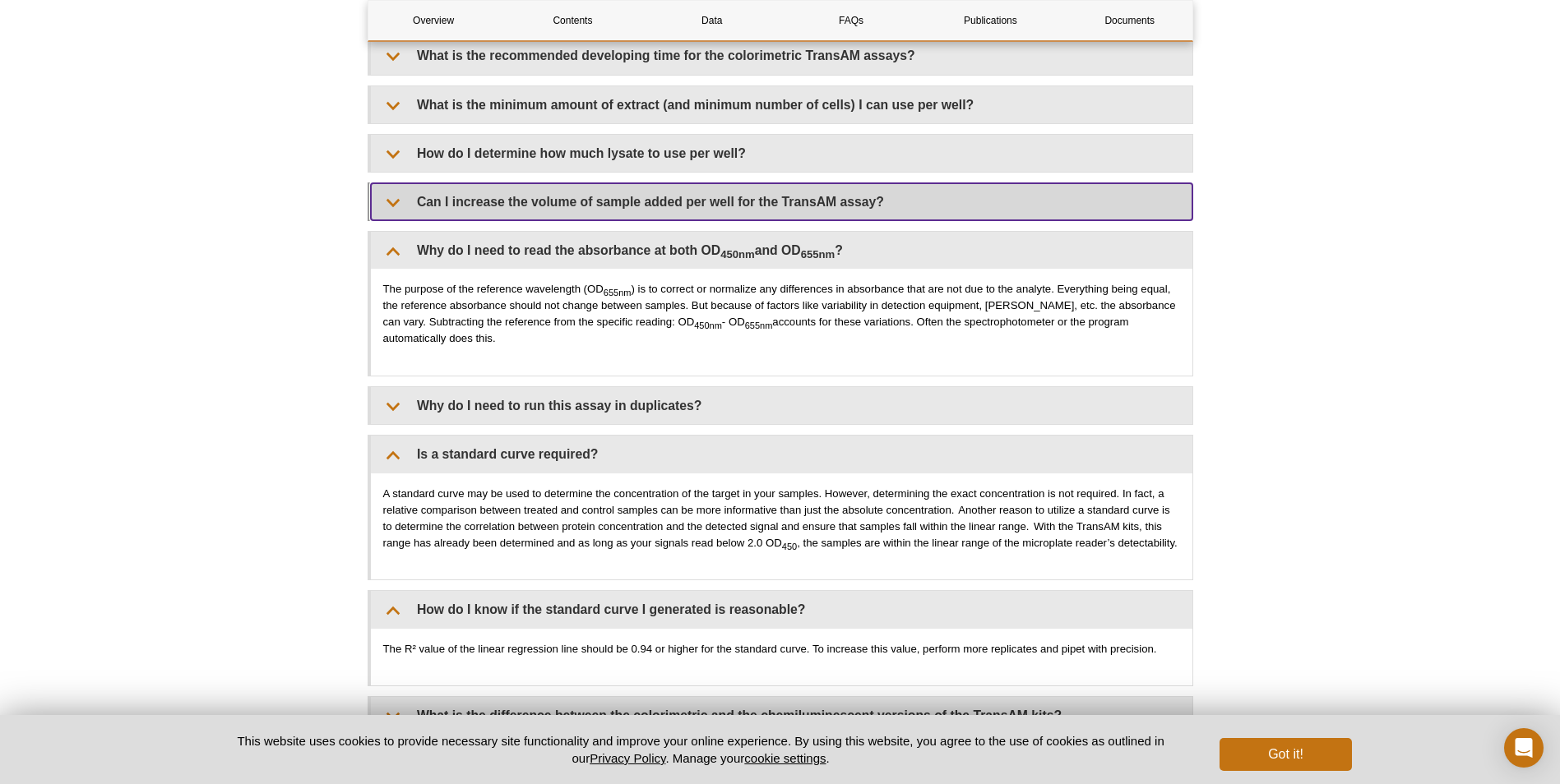
click at [434, 207] on summary "Can I increase the volume of sample added per well for the TransAM assay?" at bounding box center [782, 202] width 822 height 37
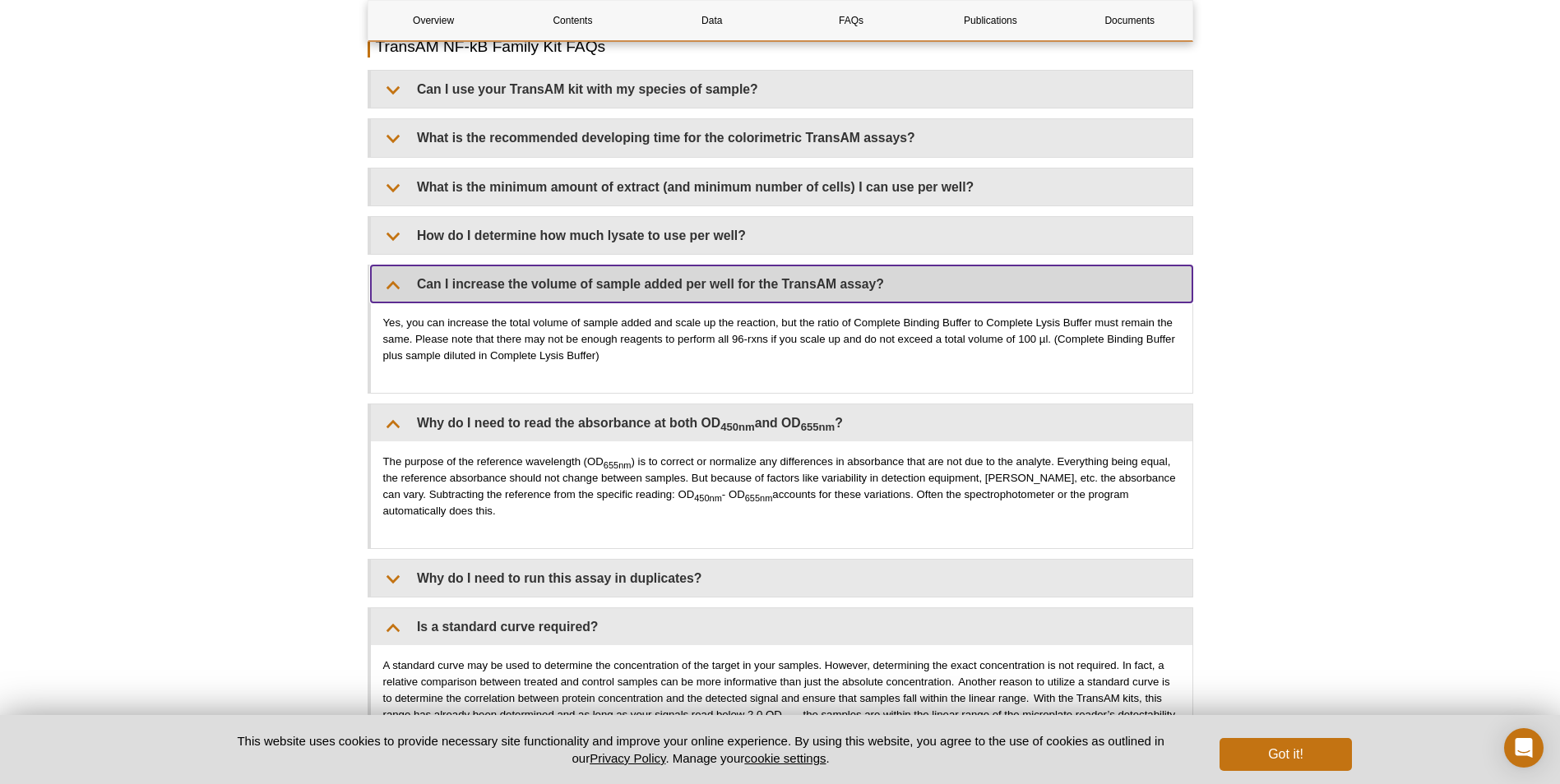
scroll to position [2078, 0]
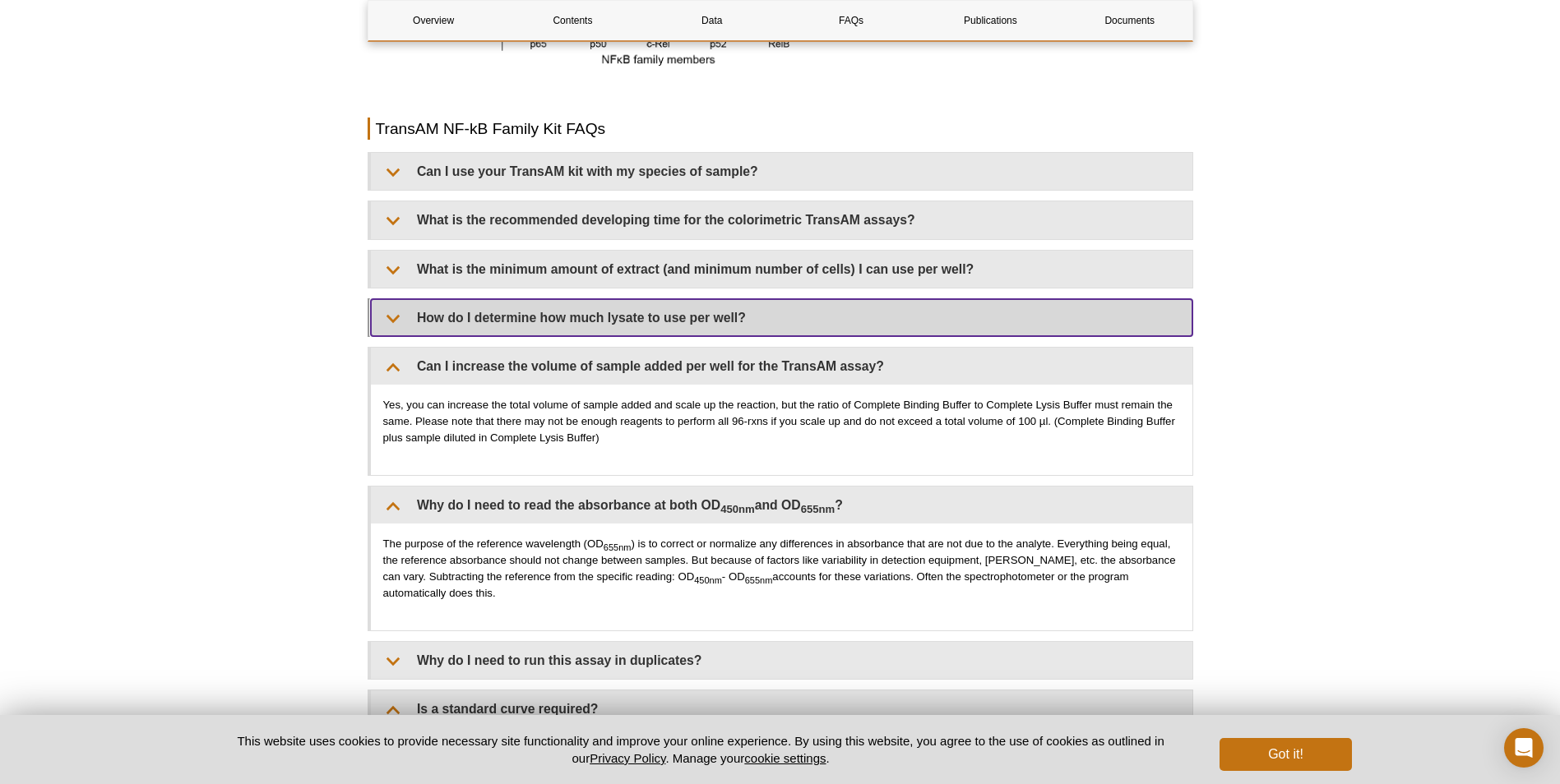
click at [462, 321] on summary "How do I determine how much lysate to use per well?" at bounding box center [782, 318] width 822 height 37
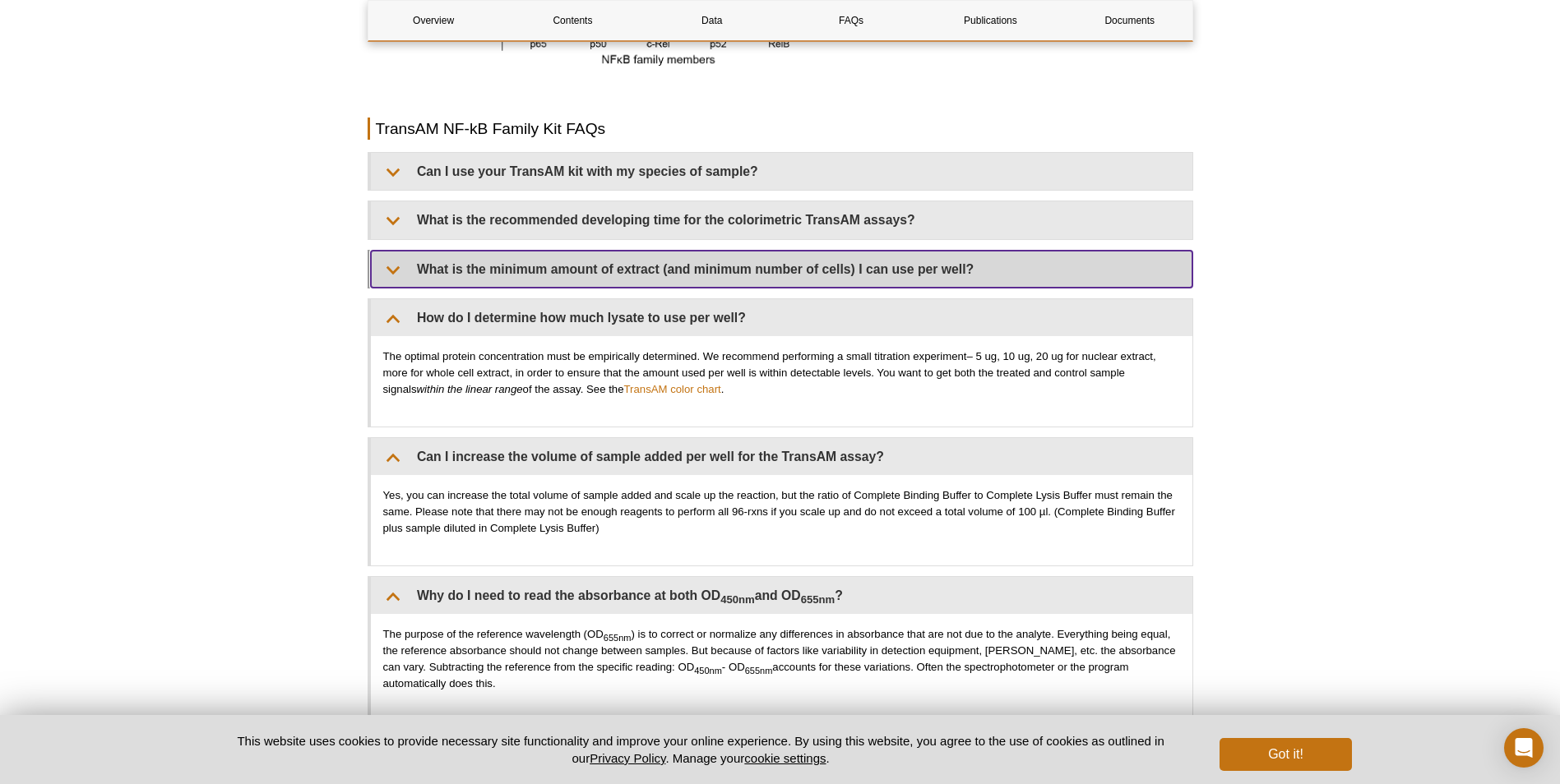
click at [601, 260] on summary "What is the minimum amount of extract (and minimum number of cells) I can use p…" at bounding box center [782, 270] width 822 height 37
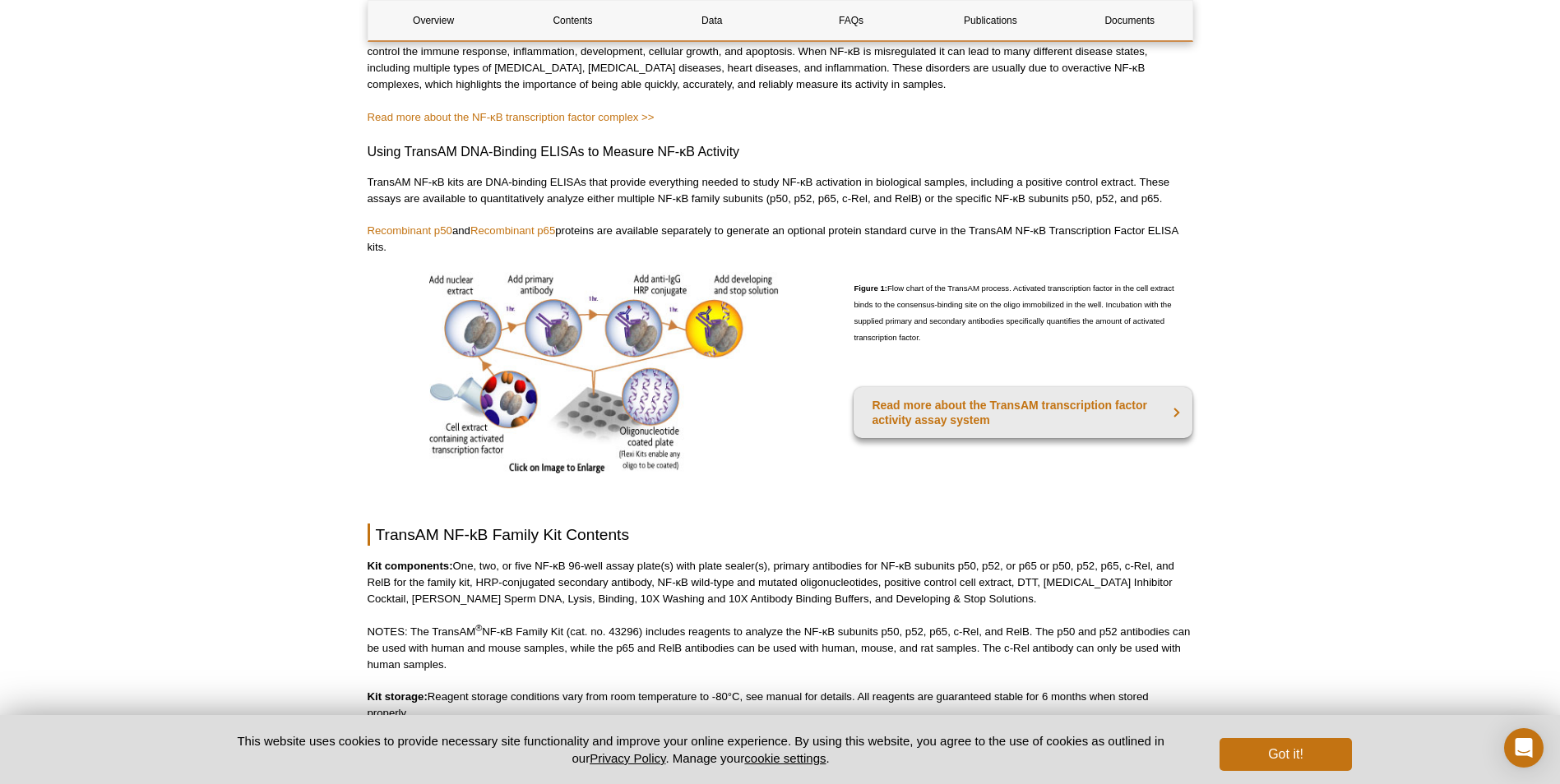
scroll to position [681, 0]
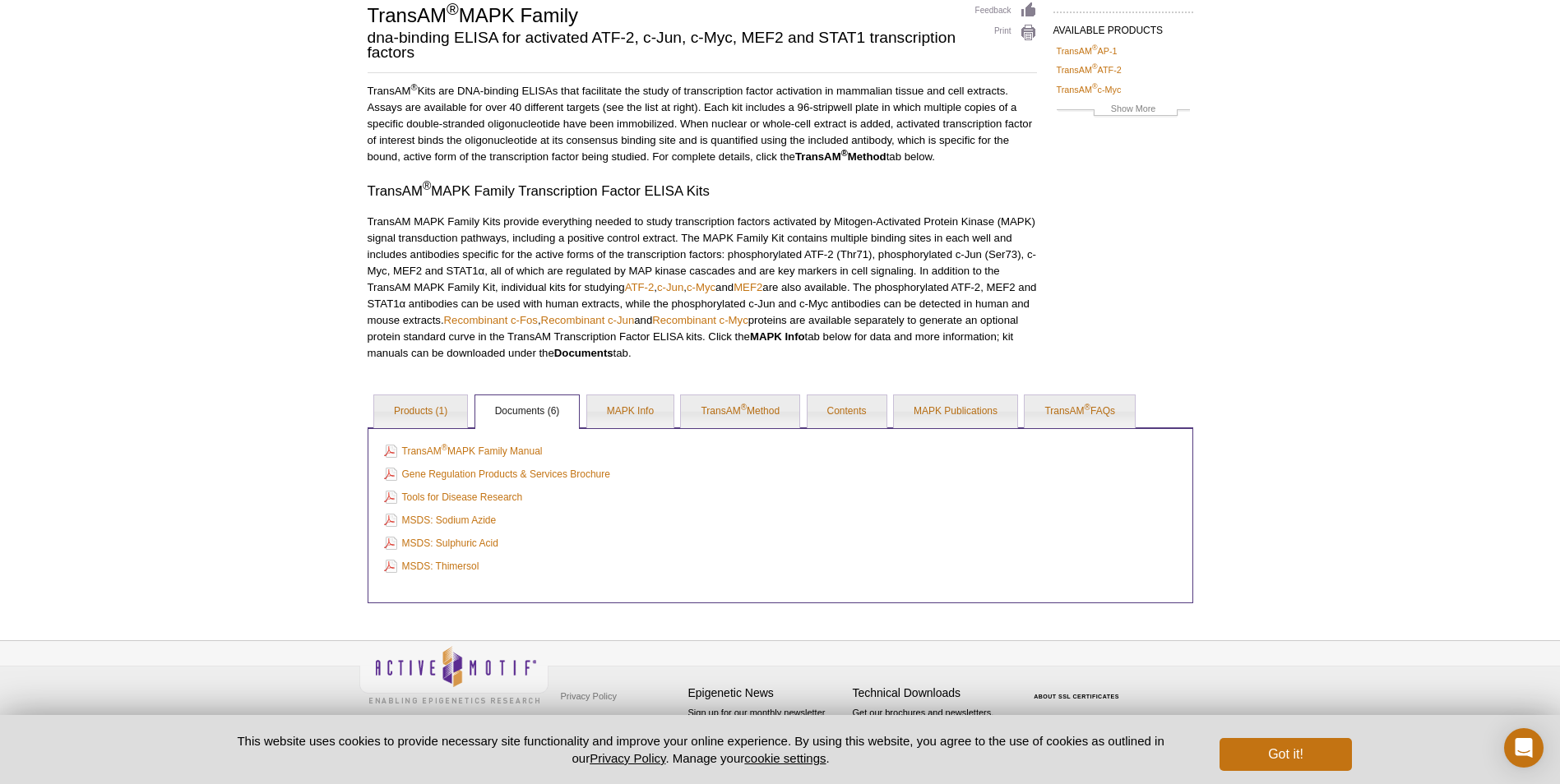
scroll to position [126, 0]
